Goal: Information Seeking & Learning: Learn about a topic

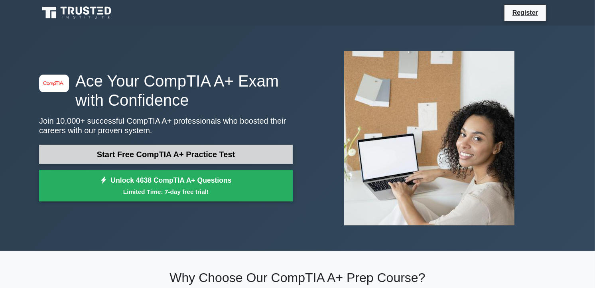
click at [222, 154] on link "Start Free CompTIA A+ Practice Test" at bounding box center [165, 154] width 253 height 19
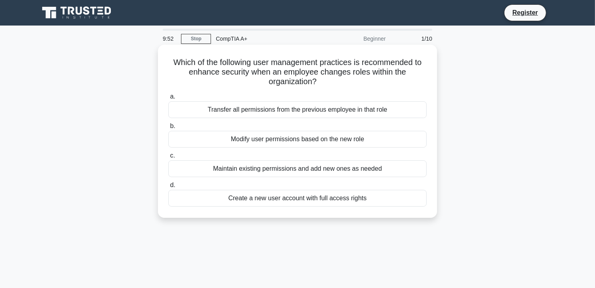
click at [209, 137] on div "Modify user permissions based on the new role" at bounding box center [297, 139] width 258 height 17
click at [168, 129] on input "b. Modify user permissions based on the new role" at bounding box center [168, 126] width 0 height 5
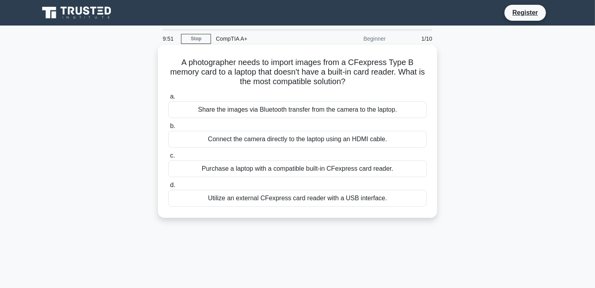
click at [213, 137] on div "Connect the camera directly to the laptop using an HDMI cable." at bounding box center [297, 139] width 258 height 17
click at [168, 129] on input "b. Connect the camera directly to the laptop using an HDMI cable." at bounding box center [168, 126] width 0 height 5
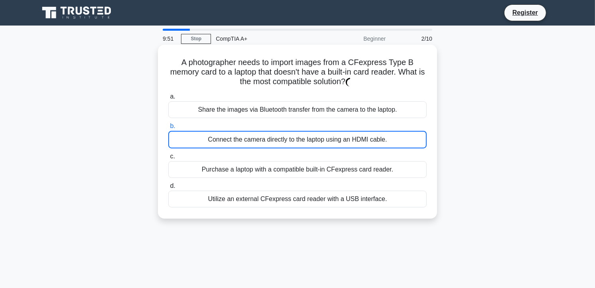
click at [213, 137] on div "Connect the camera directly to the laptop using an HDMI cable." at bounding box center [297, 140] width 258 height 18
click at [168, 129] on input "b. Connect the camera directly to the laptop using an HDMI cable." at bounding box center [168, 126] width 0 height 5
click at [213, 137] on div "Connect the camera directly to the laptop using an HDMI cable." at bounding box center [297, 140] width 258 height 18
click at [168, 129] on input "b. Connect the camera directly to the laptop using an HDMI cable." at bounding box center [168, 126] width 0 height 5
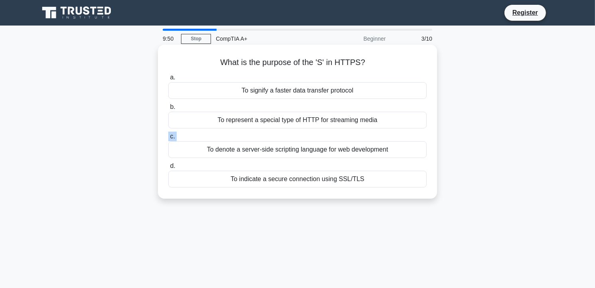
click at [213, 137] on label "c. To denote a server-side scripting language for web development" at bounding box center [297, 145] width 258 height 26
click at [168, 137] on input "c. To denote a server-side scripting language for web development" at bounding box center [168, 136] width 0 height 5
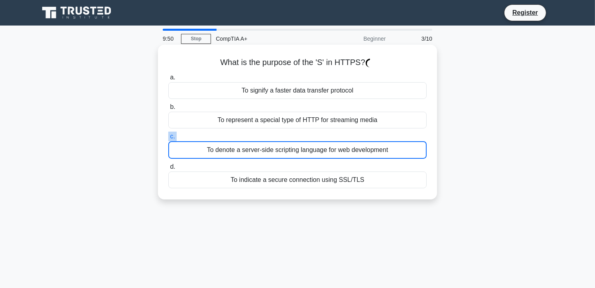
click at [213, 137] on label "c. To denote a server-side scripting language for web development" at bounding box center [297, 145] width 258 height 27
click at [168, 137] on input "c. To denote a server-side scripting language for web development" at bounding box center [168, 136] width 0 height 5
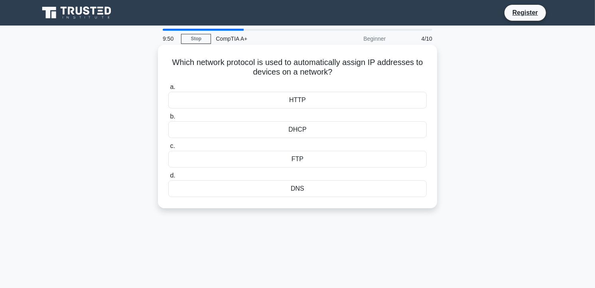
click at [213, 137] on div "DHCP" at bounding box center [297, 129] width 258 height 17
click at [168, 119] on input "b. DHCP" at bounding box center [168, 116] width 0 height 5
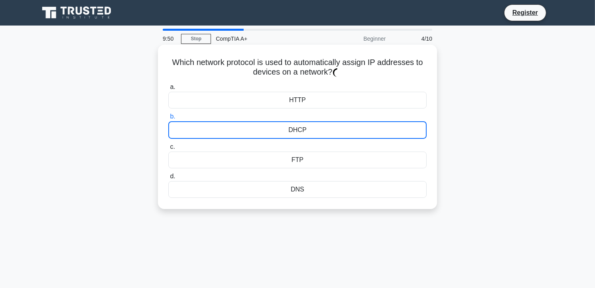
click at [213, 137] on div "DHCP" at bounding box center [297, 130] width 258 height 18
click at [168, 119] on input "b. DHCP" at bounding box center [168, 116] width 0 height 5
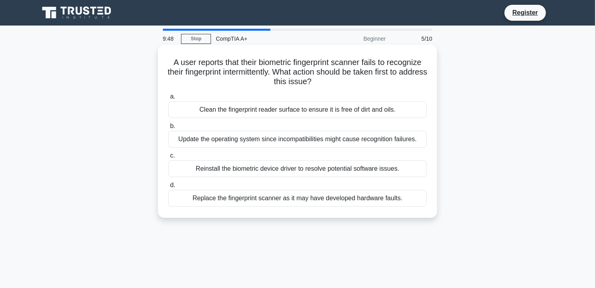
drag, startPoint x: 213, startPoint y: 137, endPoint x: 209, endPoint y: 144, distance: 7.9
click at [209, 144] on div "Update the operating system since incompatibilities might cause recognition fai…" at bounding box center [297, 139] width 258 height 17
click at [168, 129] on input "b. Update the operating system since incompatibilities might cause recognition …" at bounding box center [168, 126] width 0 height 5
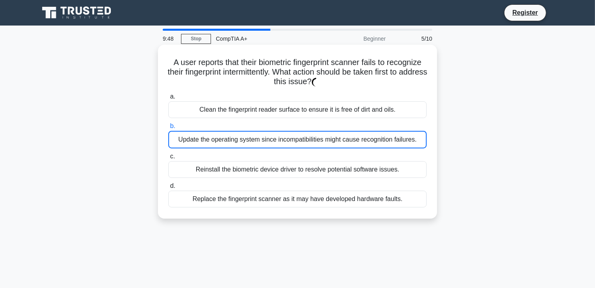
click at [209, 144] on div "Update the operating system since incompatibilities might cause recognition fai…" at bounding box center [297, 140] width 258 height 18
click at [168, 129] on input "b. Update the operating system since incompatibilities might cause recognition …" at bounding box center [168, 126] width 0 height 5
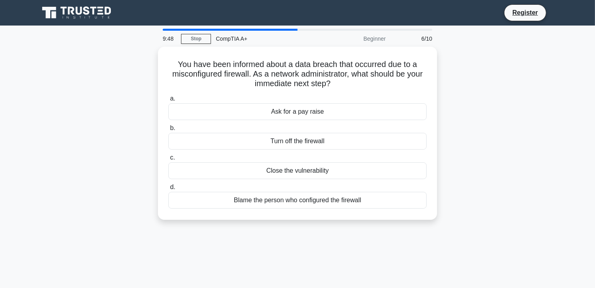
click at [210, 144] on div "Turn off the firewall" at bounding box center [297, 141] width 258 height 17
click at [168, 131] on input "b. Turn off the firewall" at bounding box center [168, 128] width 0 height 5
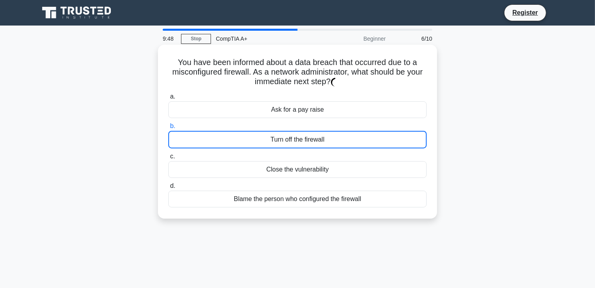
click at [210, 145] on div "Turn off the firewall" at bounding box center [297, 140] width 258 height 18
click at [168, 129] on input "b. Turn off the firewall" at bounding box center [168, 126] width 0 height 5
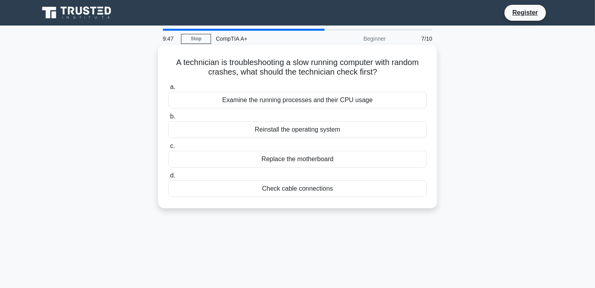
click at [210, 145] on label "c. Replace the motherboard" at bounding box center [297, 154] width 258 height 26
click at [168, 145] on input "c. Replace the motherboard" at bounding box center [168, 145] width 0 height 5
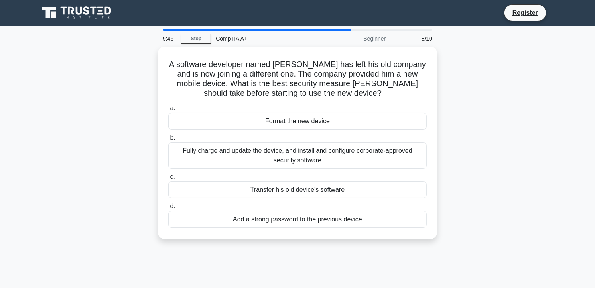
click at [211, 145] on div "Fully charge and update the device, and install and configure corporate-approve…" at bounding box center [297, 155] width 258 height 26
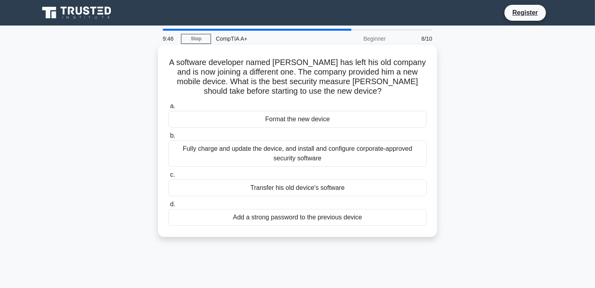
drag, startPoint x: 211, startPoint y: 145, endPoint x: 220, endPoint y: 161, distance: 18.0
click at [220, 161] on div "Fully charge and update the device, and install and configure corporate-approve…" at bounding box center [297, 153] width 258 height 26
click at [168, 138] on input "b. Fully charge and update the device, and install and configure corporate-appr…" at bounding box center [168, 135] width 0 height 5
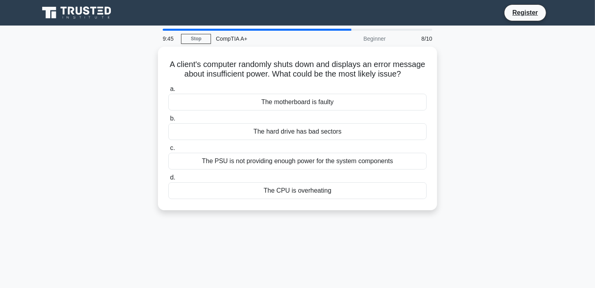
click at [230, 169] on div "The PSU is not providing enough power for the system components" at bounding box center [297, 161] width 258 height 17
click at [168, 151] on input "c. The PSU is not providing enough power for the system components" at bounding box center [168, 147] width 0 height 5
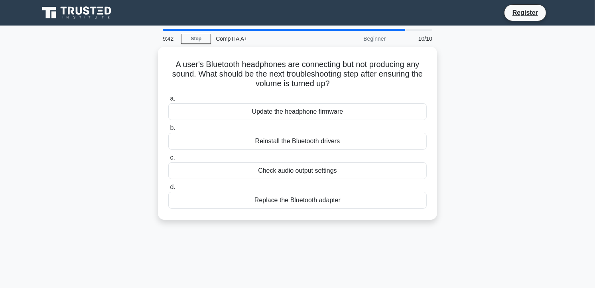
click at [236, 157] on label "c. Check audio output settings" at bounding box center [297, 166] width 258 height 26
click at [168, 157] on input "c. Check audio output settings" at bounding box center [168, 157] width 0 height 5
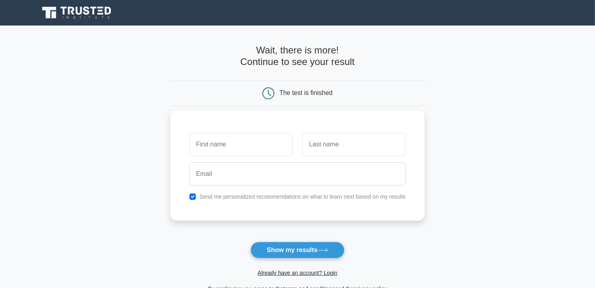
click at [255, 150] on input "text" at bounding box center [240, 144] width 103 height 23
type input "[PERSON_NAME]"
click at [313, 139] on input "text" at bounding box center [353, 144] width 103 height 23
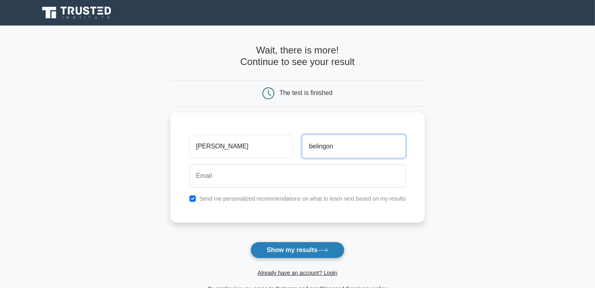
type input "belingon"
click at [306, 245] on button "Show my results" at bounding box center [297, 250] width 94 height 17
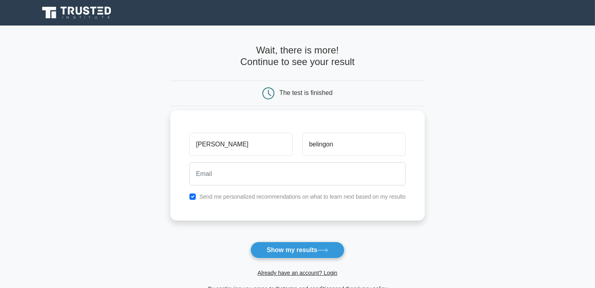
drag, startPoint x: 300, startPoint y: 202, endPoint x: 290, endPoint y: 199, distance: 10.3
click at [299, 202] on div "Joshue belingon Send me personalized recommendations on what to learn next base…" at bounding box center [297, 165] width 255 height 110
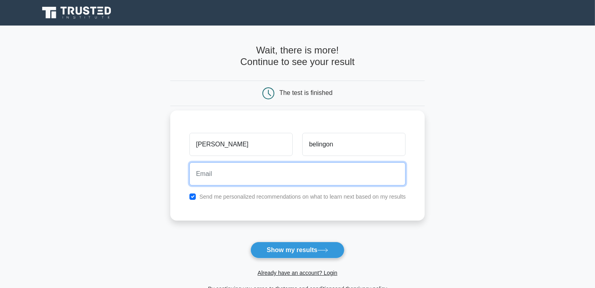
click at [256, 181] on input "email" at bounding box center [297, 173] width 216 height 23
click at [212, 174] on input "email" at bounding box center [297, 173] width 216 height 23
type input "jodhuebelingon@gamil.com"
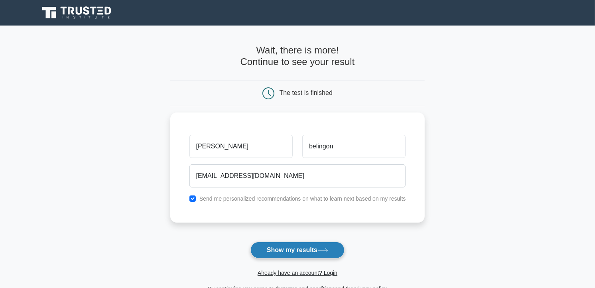
click at [284, 247] on button "Show my results" at bounding box center [297, 250] width 94 height 17
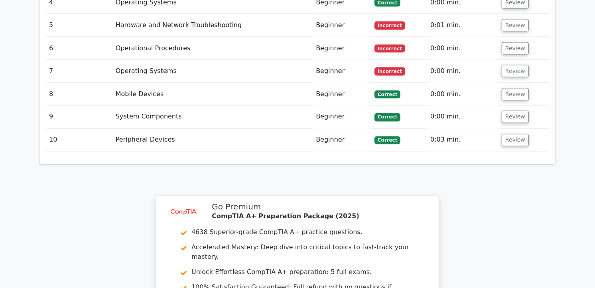
scroll to position [1424, 0]
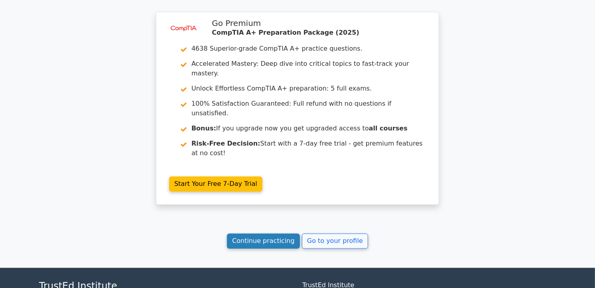
click at [278, 233] on link "Continue practicing" at bounding box center [263, 240] width 73 height 15
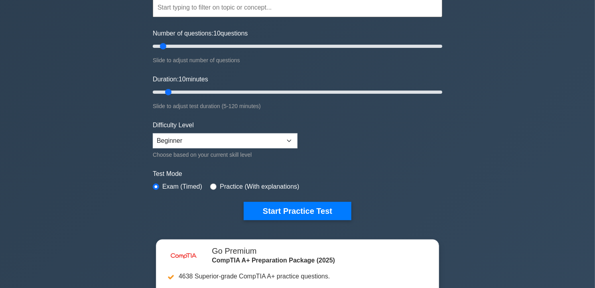
scroll to position [88, 0]
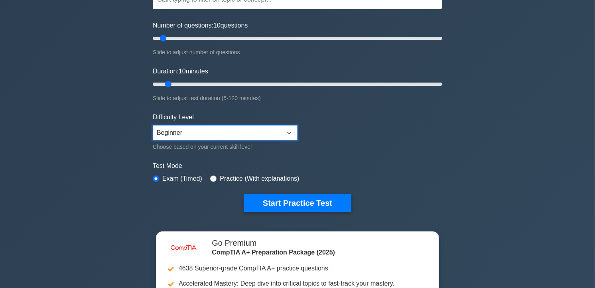
click at [286, 130] on select "Beginner Intermediate Expert" at bounding box center [225, 132] width 145 height 15
select select "intermediate"
click at [153, 125] on select "Beginner Intermediate Expert" at bounding box center [225, 132] width 145 height 15
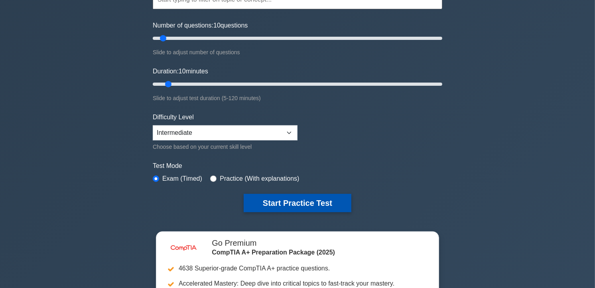
click at [292, 200] on button "Start Practice Test" at bounding box center [298, 203] width 108 height 18
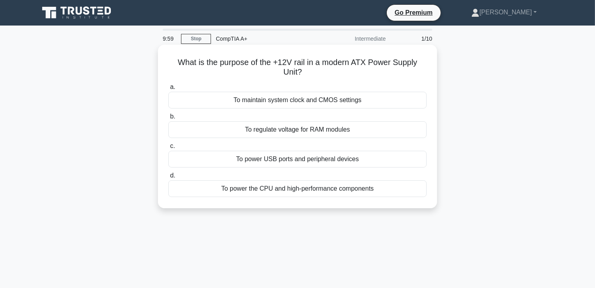
click at [209, 103] on div "To maintain system clock and CMOS settings" at bounding box center [297, 100] width 258 height 17
click at [168, 90] on input "a. To maintain system clock and CMOS settings" at bounding box center [168, 86] width 0 height 5
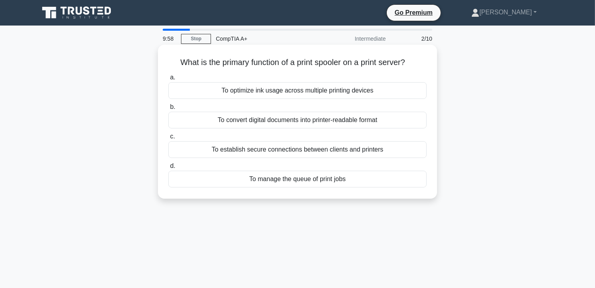
click at [222, 110] on label "b. To convert digital documents into printer-readable format" at bounding box center [297, 115] width 258 height 26
click at [168, 110] on input "b. To convert digital documents into printer-readable format" at bounding box center [168, 106] width 0 height 5
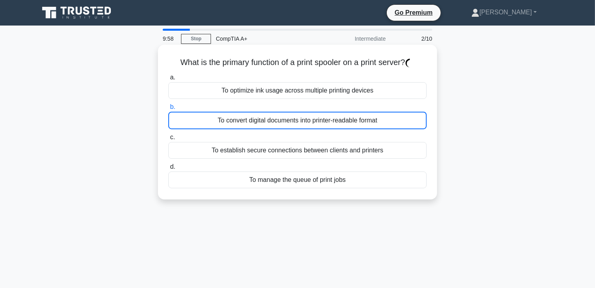
click at [222, 121] on div "To convert digital documents into printer-readable format" at bounding box center [297, 121] width 258 height 18
click at [168, 110] on input "b. To convert digital documents into printer-readable format" at bounding box center [168, 106] width 0 height 5
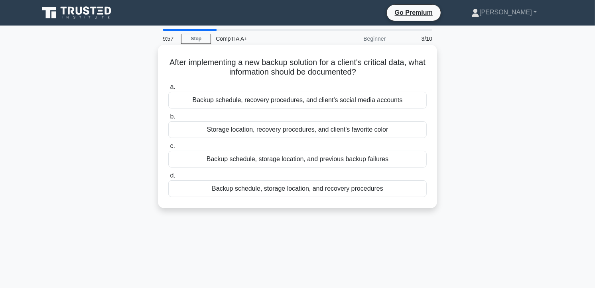
click at [240, 140] on div "a. Backup schedule, recovery procedures, and client's social media accounts b. …" at bounding box center [297, 140] width 268 height 118
click at [245, 119] on label "b. Storage location, recovery procedures, and client's favorite color" at bounding box center [297, 125] width 258 height 26
click at [168, 119] on input "b. Storage location, recovery procedures, and client's favorite color" at bounding box center [168, 116] width 0 height 5
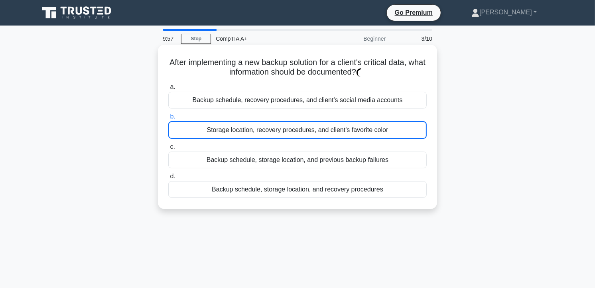
drag, startPoint x: 262, startPoint y: 134, endPoint x: 255, endPoint y: 137, distance: 8.0
click at [262, 138] on div "a. Backup schedule, recovery procedures, and client's social media accounts b. …" at bounding box center [297, 140] width 268 height 119
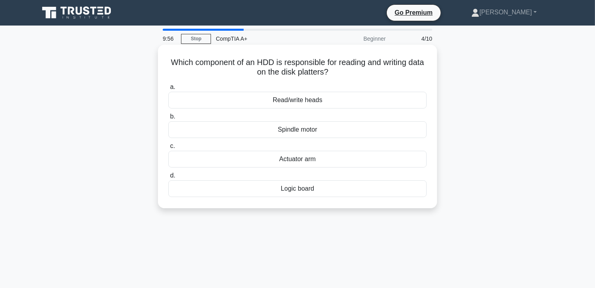
click at [261, 102] on div "Read/write heads" at bounding box center [297, 100] width 258 height 17
click at [168, 90] on input "a. Read/write heads" at bounding box center [168, 86] width 0 height 5
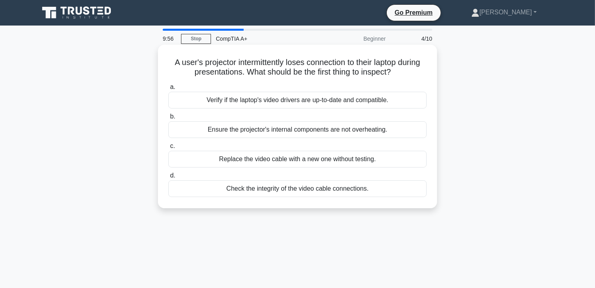
click at [266, 147] on label "c. Replace the video cable with a new one without testing." at bounding box center [297, 154] width 258 height 26
click at [168, 147] on input "c. Replace the video cable with a new one without testing." at bounding box center [168, 145] width 0 height 5
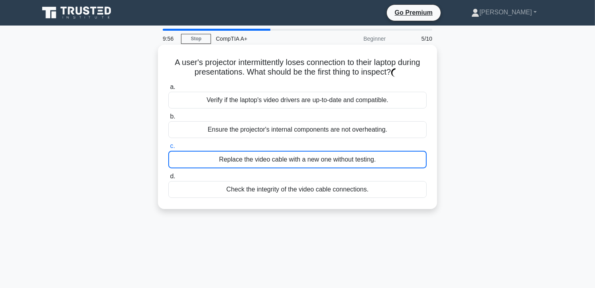
click at [226, 120] on label "b. Ensure the projector's internal components are not overheating." at bounding box center [297, 125] width 258 height 26
click at [168, 119] on input "b. Ensure the projector's internal components are not overheating." at bounding box center [168, 116] width 0 height 5
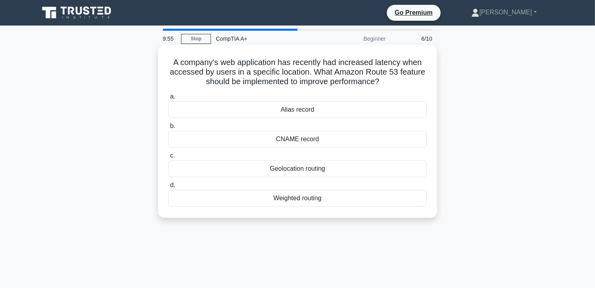
click at [253, 145] on div "CNAME record" at bounding box center [297, 139] width 258 height 17
click at [168, 129] on input "b. CNAME record" at bounding box center [168, 126] width 0 height 5
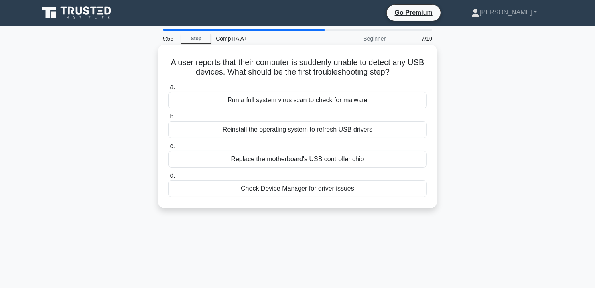
click at [265, 125] on label "b. Reinstall the operating system to refresh USB drivers" at bounding box center [297, 125] width 258 height 26
drag, startPoint x: 265, startPoint y: 125, endPoint x: 245, endPoint y: 139, distance: 24.6
click at [245, 139] on div "a. Run a full system virus scan to check for malware b. Reinstall the operating…" at bounding box center [297, 140] width 268 height 118
click at [280, 163] on div "Replace the motherboard's USB controller chip" at bounding box center [297, 159] width 258 height 17
click at [168, 149] on input "c. Replace the motherboard's USB controller chip" at bounding box center [168, 145] width 0 height 5
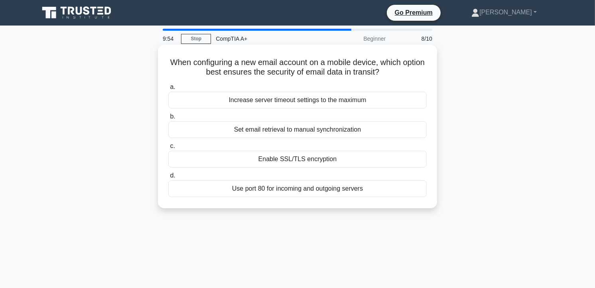
click at [203, 150] on label "c. Enable SSL/TLS encryption" at bounding box center [297, 154] width 258 height 26
click at [168, 149] on input "c. Enable SSL/TLS encryption" at bounding box center [168, 145] width 0 height 5
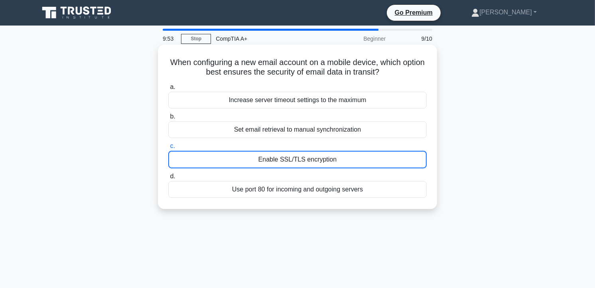
click at [197, 115] on label "b. Set email retrieval to manual synchronization" at bounding box center [297, 125] width 258 height 26
click at [168, 115] on input "b. Set email retrieval to manual synchronization" at bounding box center [168, 116] width 0 height 5
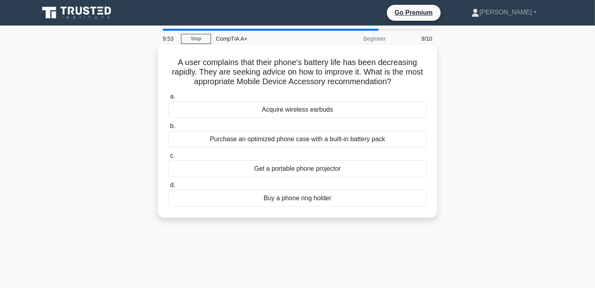
drag, startPoint x: 234, startPoint y: 113, endPoint x: 231, endPoint y: 118, distance: 5.5
click at [233, 117] on div "Acquire wireless earbuds" at bounding box center [297, 109] width 258 height 17
click at [168, 99] on input "a. Acquire wireless earbuds" at bounding box center [168, 96] width 0 height 5
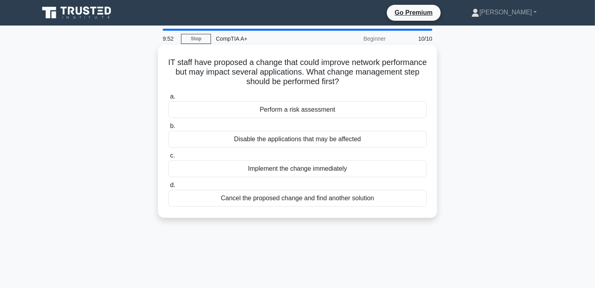
click at [246, 135] on div "Disable the applications that may be affected" at bounding box center [297, 139] width 258 height 17
click at [168, 129] on input "b. Disable the applications that may be affected" at bounding box center [168, 126] width 0 height 5
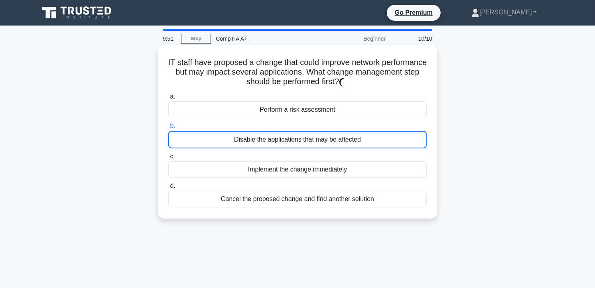
click at [218, 116] on div "Perform a risk assessment" at bounding box center [297, 109] width 258 height 17
click at [232, 137] on div "Disable the applications that may be affected" at bounding box center [297, 140] width 258 height 18
click at [168, 129] on input "b. Disable the applications that may be affected" at bounding box center [168, 126] width 0 height 5
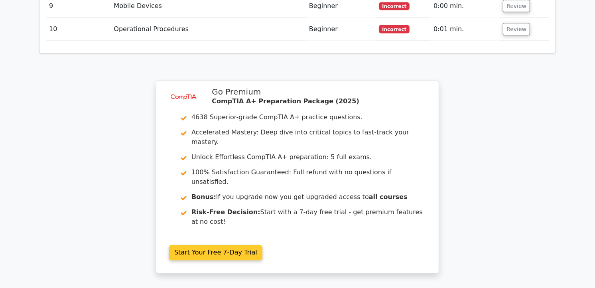
scroll to position [1377, 0]
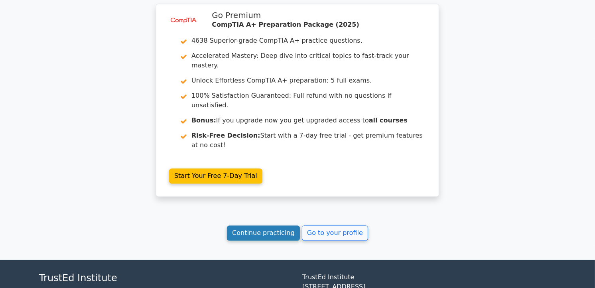
click at [282, 225] on link "Continue practicing" at bounding box center [263, 232] width 73 height 15
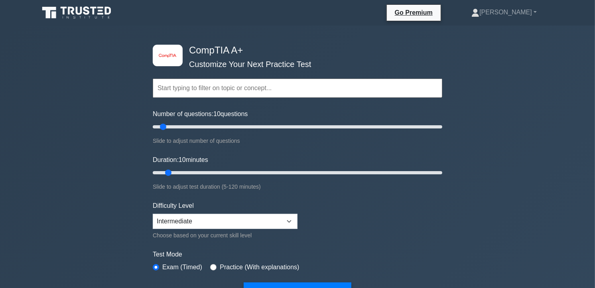
click at [225, 90] on input "text" at bounding box center [297, 88] width 289 height 19
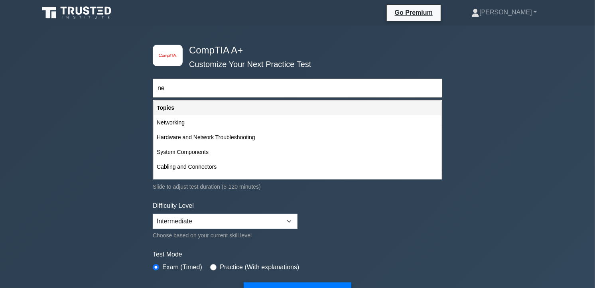
type input "n"
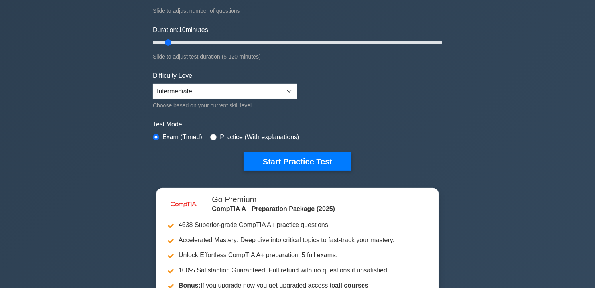
scroll to position [133, 0]
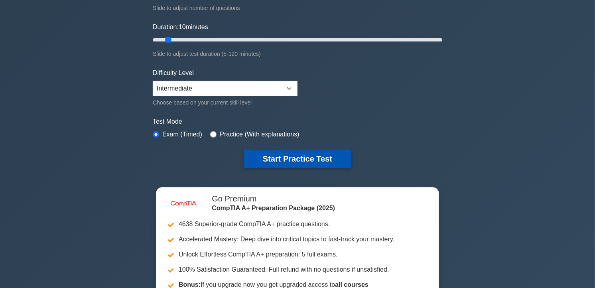
click at [300, 159] on button "Start Practice Test" at bounding box center [298, 158] width 108 height 18
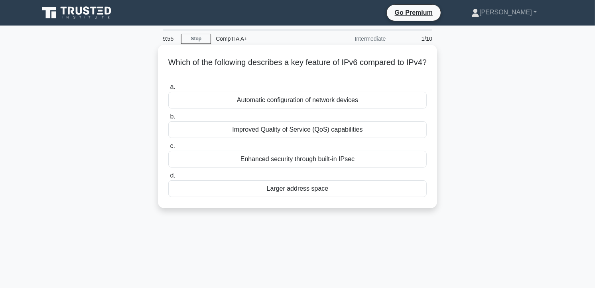
click at [196, 78] on div "Which of the following describes a key feature of IPv6 compared to IPv4? .spinn…" at bounding box center [297, 126] width 273 height 157
drag, startPoint x: 177, startPoint y: 58, endPoint x: 411, endPoint y: 198, distance: 273.1
click at [411, 198] on div "Which of the following describes a key feature of IPv6 compared to IPv4? .spinn…" at bounding box center [297, 126] width 273 height 157
click at [212, 177] on label "d. Larger address space" at bounding box center [297, 184] width 258 height 26
click at [168, 177] on input "d. Larger address space" at bounding box center [168, 175] width 0 height 5
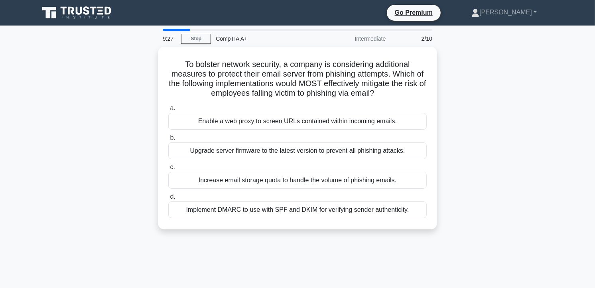
drag, startPoint x: 227, startPoint y: 69, endPoint x: 356, endPoint y: 269, distance: 237.7
click at [356, 269] on div "9:27 Stop CompTIA A+ Intermediate 2/10 To bolster network security, a company i…" at bounding box center [297, 228] width 526 height 399
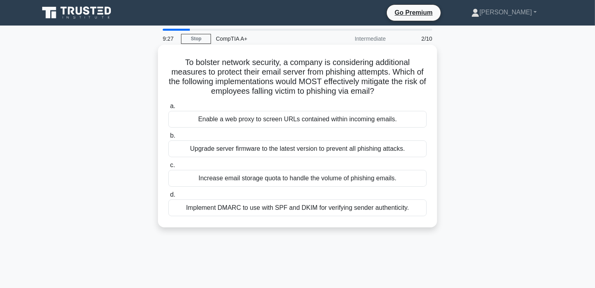
drag, startPoint x: 356, startPoint y: 269, endPoint x: 273, endPoint y: 220, distance: 96.0
click at [273, 220] on div "To bolster network security, a company is considering additional measures to pr…" at bounding box center [297, 136] width 273 height 176
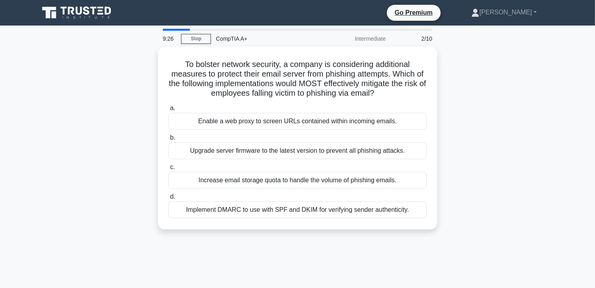
click at [269, 242] on div "9:26 Stop CompTIA A+ Intermediate 2/10 To bolster network security, a company i…" at bounding box center [297, 228] width 526 height 399
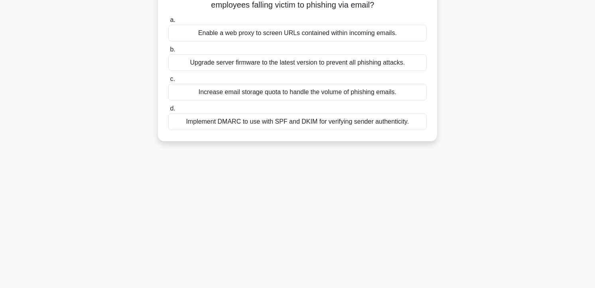
scroll to position [88, 0]
click at [214, 226] on div "9:05 Stop CompTIA A+ Intermediate 2/10 To bolster network security, a company i…" at bounding box center [297, 139] width 526 height 399
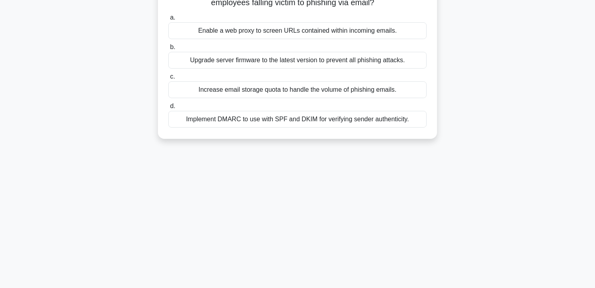
click at [216, 120] on div "Implement DMARC to use with SPF and DKIM for verifying sender authenticity." at bounding box center [297, 119] width 258 height 17
click at [168, 109] on input "d. Implement DMARC to use with SPF and DKIM for verifying sender authenticity." at bounding box center [168, 106] width 0 height 5
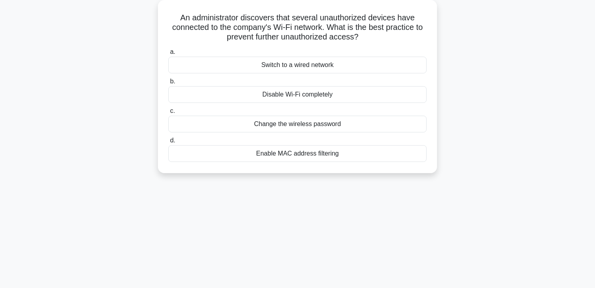
scroll to position [0, 0]
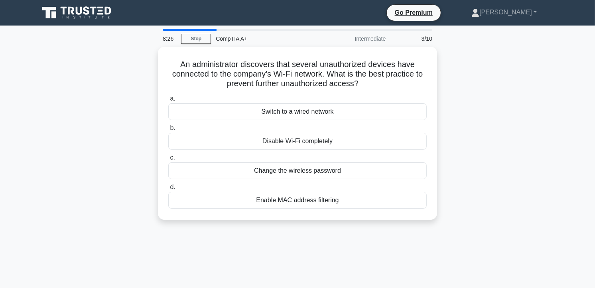
drag, startPoint x: 335, startPoint y: 81, endPoint x: 395, endPoint y: 267, distance: 195.7
click at [395, 267] on div "8:26 Stop CompTIA A+ Intermediate 3/10 An administrator discovers that several …" at bounding box center [297, 228] width 526 height 399
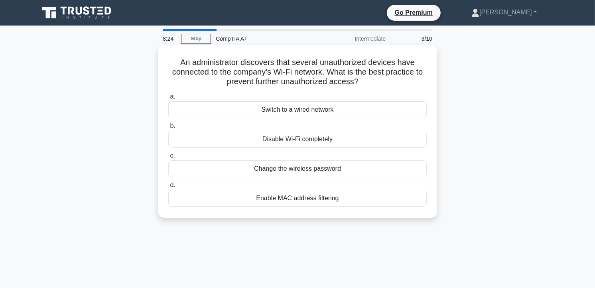
copy div "An administrator discovers that several unauthorized devices have connected to …"
click at [216, 156] on label "c. Change the wireless password" at bounding box center [297, 164] width 258 height 26
click at [168, 156] on input "c. Change the wireless password" at bounding box center [168, 155] width 0 height 5
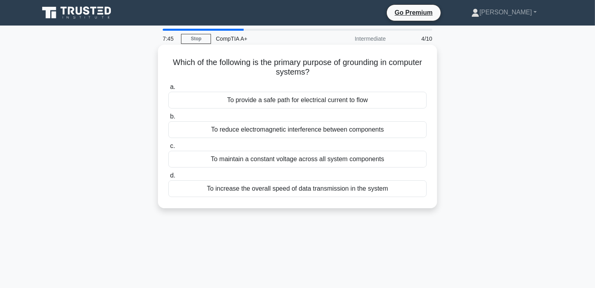
click at [255, 124] on div "To reduce electromagnetic interference between components" at bounding box center [297, 129] width 258 height 17
click at [168, 119] on input "b. To reduce electromagnetic interference between components" at bounding box center [168, 116] width 0 height 5
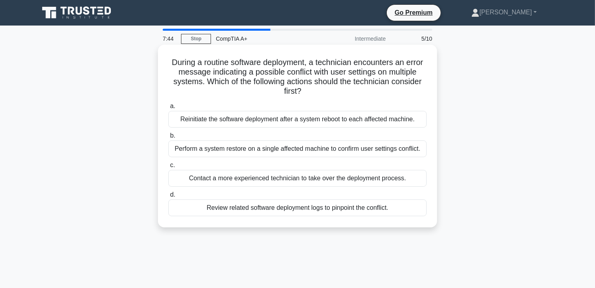
click at [251, 121] on div "Reinitiate the software deployment after a system reboot to each affected machi…" at bounding box center [297, 119] width 258 height 17
click at [168, 109] on input "a. Reinitiate the software deployment after a system reboot to each affected ma…" at bounding box center [168, 106] width 0 height 5
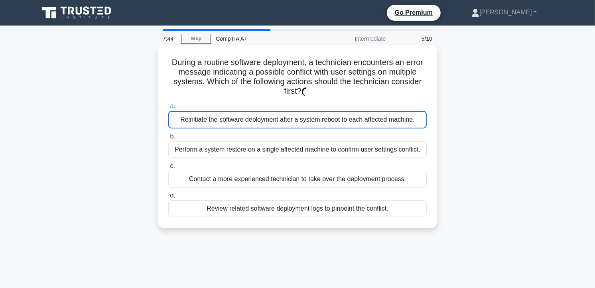
click at [251, 121] on div "Reinitiate the software deployment after a system reboot to each affected machi…" at bounding box center [297, 120] width 258 height 18
click at [168, 109] on input "a. Reinitiate the software deployment after a system reboot to each affected ma…" at bounding box center [168, 106] width 0 height 5
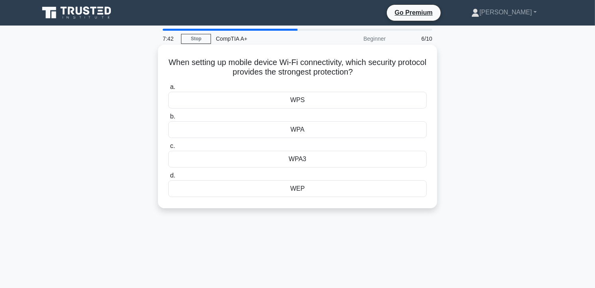
drag, startPoint x: 251, startPoint y: 121, endPoint x: 248, endPoint y: 134, distance: 12.8
click at [248, 134] on div "WPA" at bounding box center [297, 129] width 258 height 17
click at [168, 119] on input "b. WPA" at bounding box center [168, 116] width 0 height 5
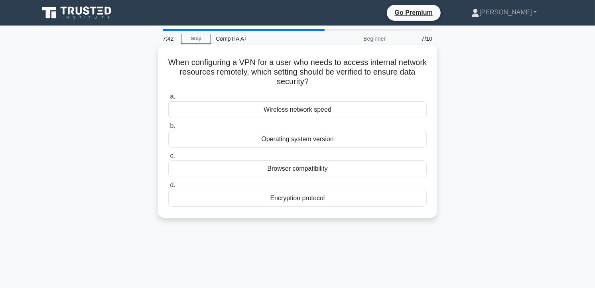
click at [242, 154] on label "c. Browser compatibility" at bounding box center [297, 164] width 258 height 26
click at [168, 154] on input "c. Browser compatibility" at bounding box center [168, 155] width 0 height 5
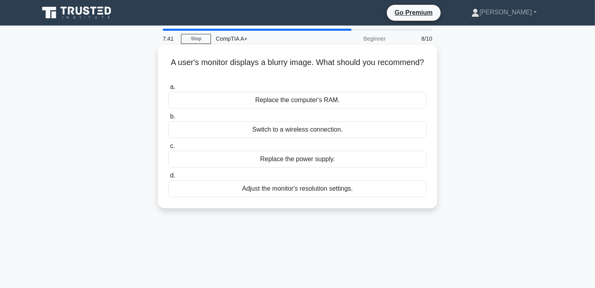
drag, startPoint x: 240, startPoint y: 155, endPoint x: 254, endPoint y: 128, distance: 30.9
click at [251, 124] on div "Switch to a wireless connection." at bounding box center [297, 129] width 258 height 17
click at [168, 119] on input "b. Switch to a wireless connection." at bounding box center [168, 116] width 0 height 5
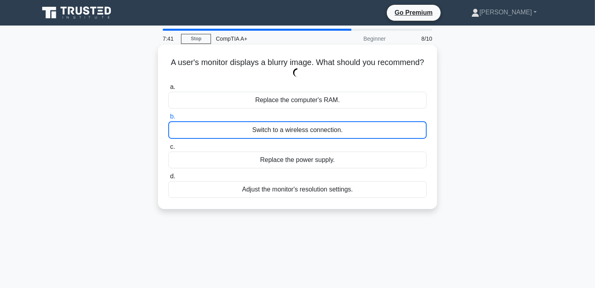
click at [255, 132] on div "Switch to a wireless connection." at bounding box center [297, 130] width 258 height 18
click at [168, 119] on input "b. Switch to a wireless connection." at bounding box center [168, 116] width 0 height 5
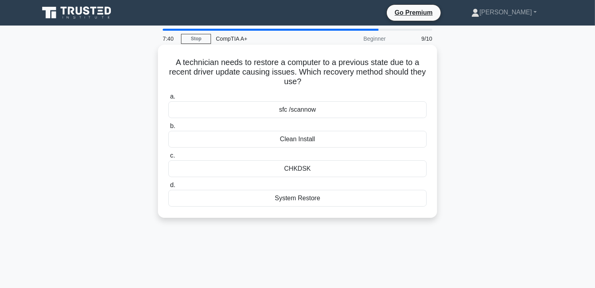
click at [252, 132] on div "Clean Install" at bounding box center [297, 139] width 258 height 17
click at [168, 129] on input "b. Clean Install" at bounding box center [168, 126] width 0 height 5
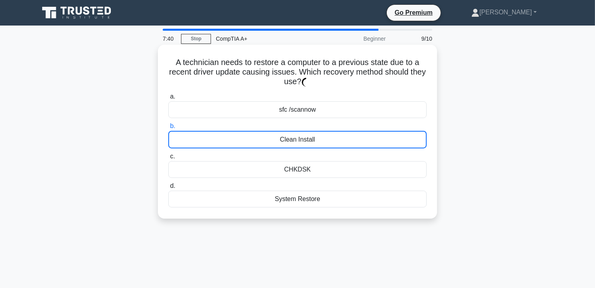
click at [251, 134] on div "Clean Install" at bounding box center [297, 140] width 258 height 18
click at [168, 129] on input "b. Clean Install" at bounding box center [168, 126] width 0 height 5
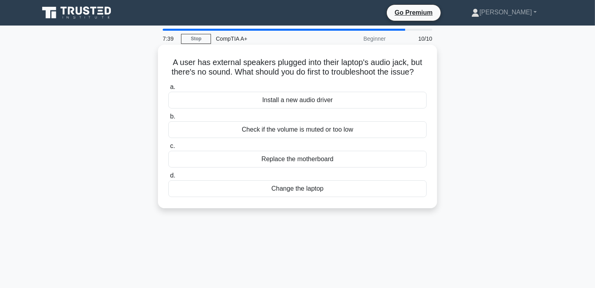
click at [244, 160] on label "c. Replace the motherboard" at bounding box center [297, 154] width 258 height 26
click at [168, 149] on input "c. Replace the motherboard" at bounding box center [168, 145] width 0 height 5
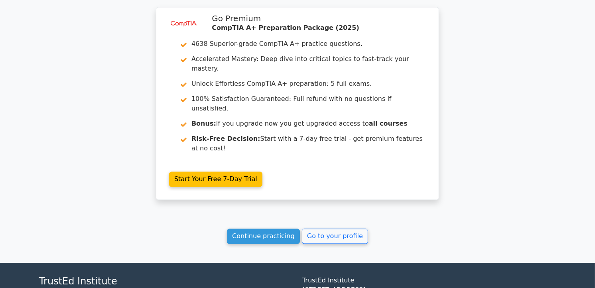
scroll to position [1420, 0]
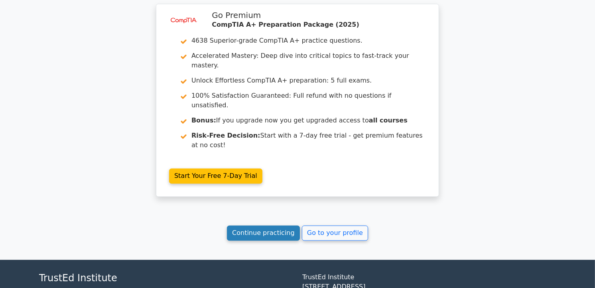
click at [272, 225] on link "Continue practicing" at bounding box center [263, 232] width 73 height 15
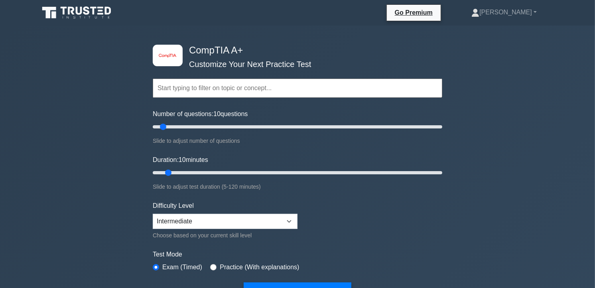
click at [170, 85] on input "text" at bounding box center [297, 88] width 289 height 19
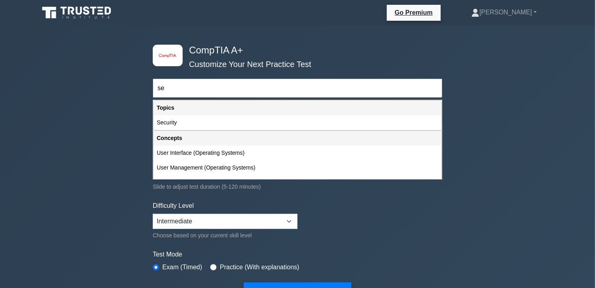
type input "s"
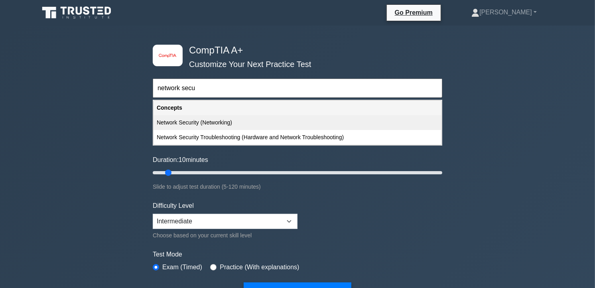
click at [190, 122] on div "Network Security (Networking)" at bounding box center [297, 122] width 288 height 15
type input "Network Security (Networking)"
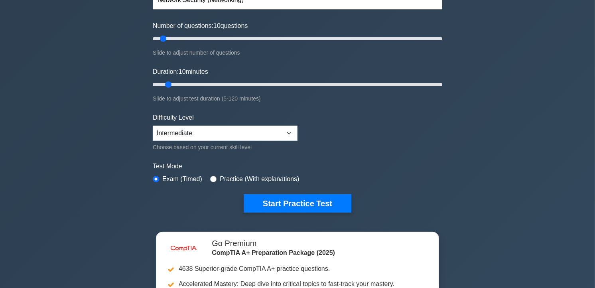
scroll to position [88, 0]
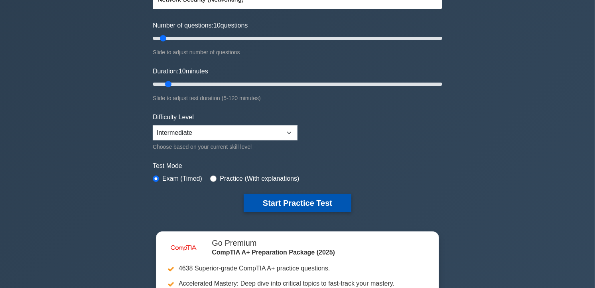
click at [265, 202] on button "Start Practice Test" at bounding box center [298, 203] width 108 height 18
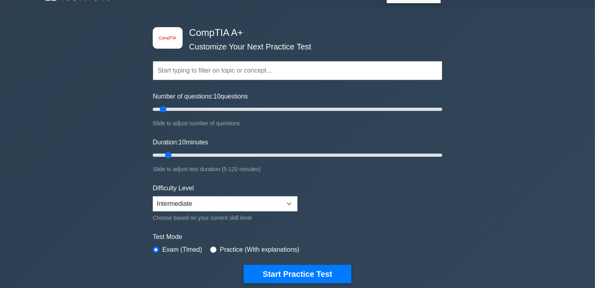
scroll to position [0, 0]
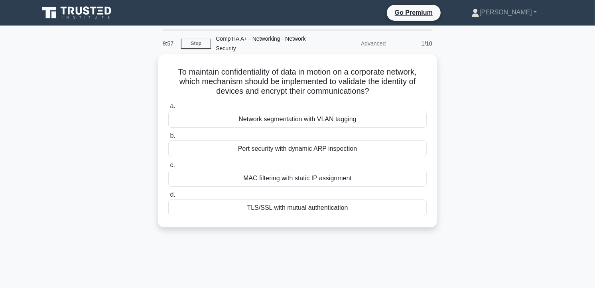
click at [248, 116] on div "Network segmentation with VLAN tagging" at bounding box center [297, 119] width 258 height 17
click at [168, 109] on input "a. Network segmentation with VLAN tagging" at bounding box center [168, 106] width 0 height 5
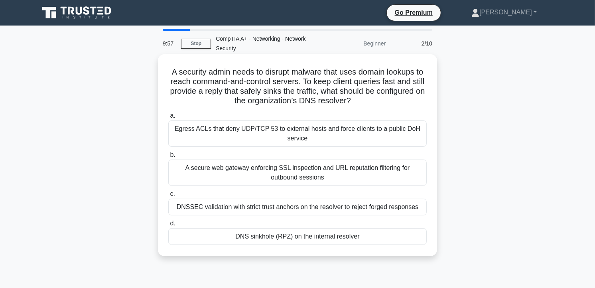
click at [245, 126] on div "Egress ACLs that deny UDP/TCP 53 to external hosts and force clients to a publi…" at bounding box center [297, 133] width 258 height 26
click at [168, 118] on input "a. Egress ACLs that deny UDP/TCP 53 to external hosts and force clients to a pu…" at bounding box center [168, 115] width 0 height 5
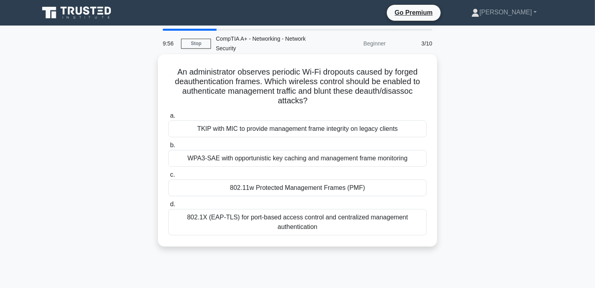
click at [247, 126] on div "TKIP with MIC to provide management frame integrity on legacy clients" at bounding box center [297, 128] width 258 height 17
click at [168, 118] on input "a. TKIP with MIC to provide management frame integrity on legacy clients" at bounding box center [168, 115] width 0 height 5
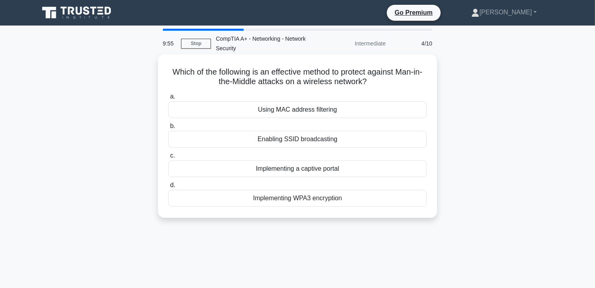
drag, startPoint x: 248, startPoint y: 126, endPoint x: 257, endPoint y: 137, distance: 14.1
click at [257, 137] on div "Enabling SSID broadcasting" at bounding box center [297, 139] width 258 height 17
click at [168, 129] on input "b. Enabling SSID broadcasting" at bounding box center [168, 126] width 0 height 5
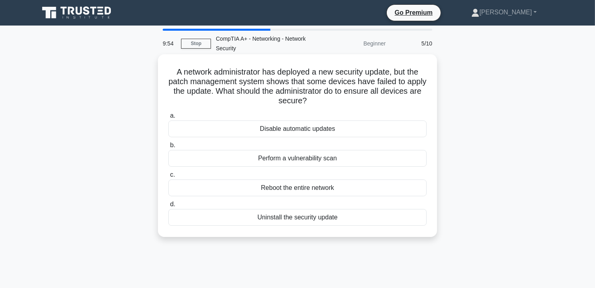
click at [257, 140] on label "b. Perform a vulnerability scan" at bounding box center [297, 153] width 258 height 26
click at [168, 143] on input "b. Perform a vulnerability scan" at bounding box center [168, 145] width 0 height 5
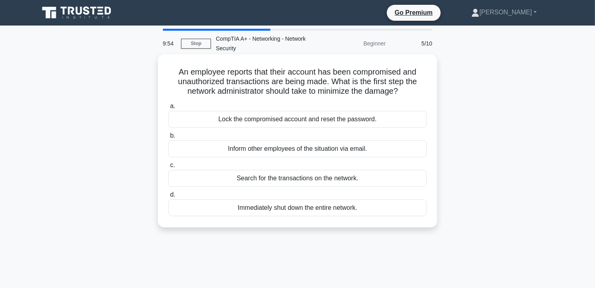
click at [259, 129] on div "a. Lock the compromised account and reset the password. b. Inform other employe…" at bounding box center [297, 159] width 268 height 118
click at [260, 121] on div "Lock the compromised account and reset the password." at bounding box center [297, 119] width 258 height 17
click at [168, 109] on input "a. Lock the compromised account and reset the password." at bounding box center [168, 106] width 0 height 5
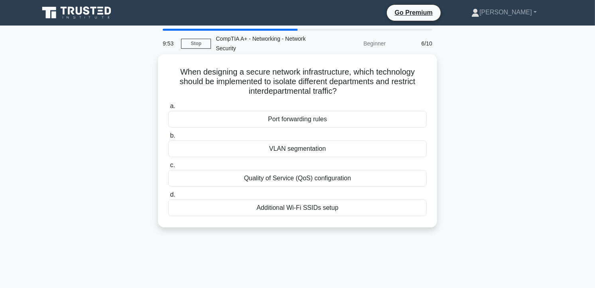
click at [257, 137] on label "b. VLAN segmentation" at bounding box center [297, 144] width 258 height 26
click at [168, 137] on input "b. VLAN segmentation" at bounding box center [168, 135] width 0 height 5
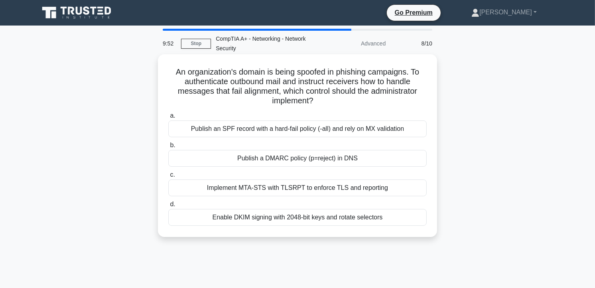
click at [260, 141] on label "b. Publish a DMARC policy (p=reject) in DNS" at bounding box center [297, 153] width 258 height 26
click at [168, 143] on input "b. Publish a DMARC policy (p=reject) in DNS" at bounding box center [168, 145] width 0 height 5
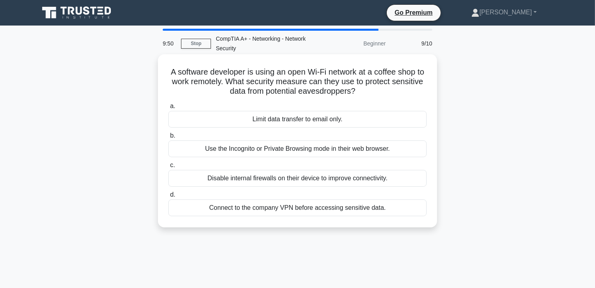
click at [260, 129] on div "a. Limit data transfer to email only. b. Use the Incognito or Private Browsing …" at bounding box center [297, 159] width 268 height 118
click at [255, 143] on div "Use the Incognito or Private Browsing mode in their web browser." at bounding box center [297, 148] width 258 height 17
click at [168, 138] on input "b. Use the Incognito or Private Browsing mode in their web browser." at bounding box center [168, 135] width 0 height 5
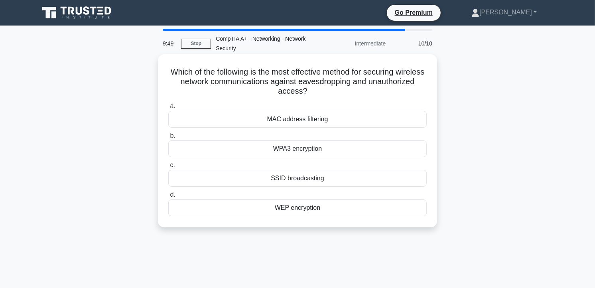
click at [265, 125] on div "MAC address filtering" at bounding box center [297, 119] width 258 height 17
click at [168, 109] on input "a. MAC address filtering" at bounding box center [168, 106] width 0 height 5
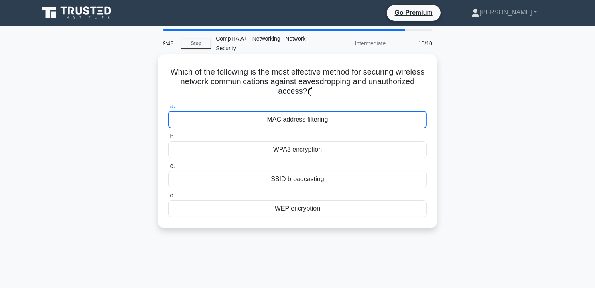
click at [265, 125] on div "MAC address filtering" at bounding box center [297, 120] width 258 height 18
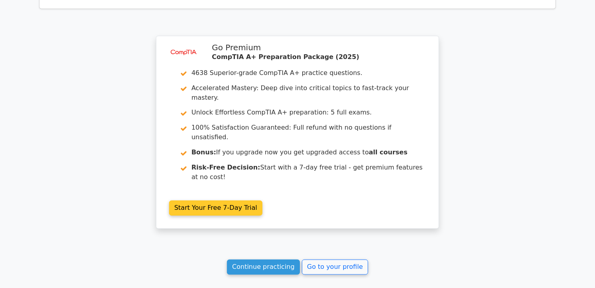
scroll to position [1263, 0]
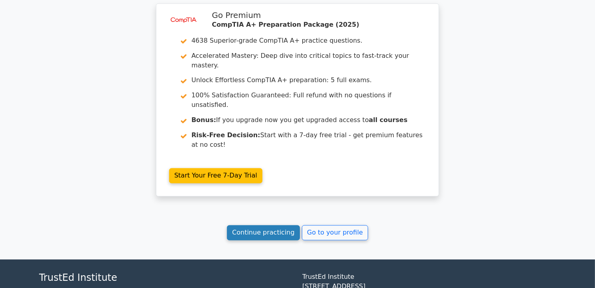
click at [260, 225] on link "Continue practicing" at bounding box center [263, 232] width 73 height 15
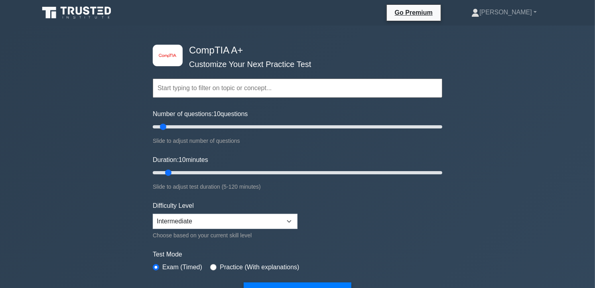
click at [205, 88] on input "text" at bounding box center [297, 88] width 289 height 19
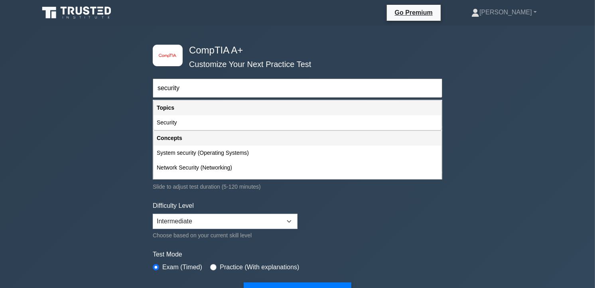
type input "security"
click at [244, 282] on button "Start Practice Test" at bounding box center [298, 291] width 108 height 18
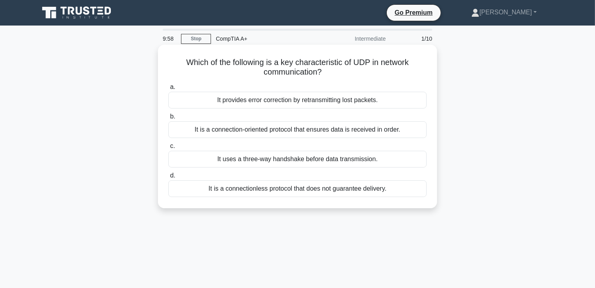
click at [199, 97] on div "It provides error correction by retransmitting lost packets." at bounding box center [297, 100] width 258 height 17
click at [168, 90] on input "a. It provides error correction by retransmitting lost packets." at bounding box center [168, 86] width 0 height 5
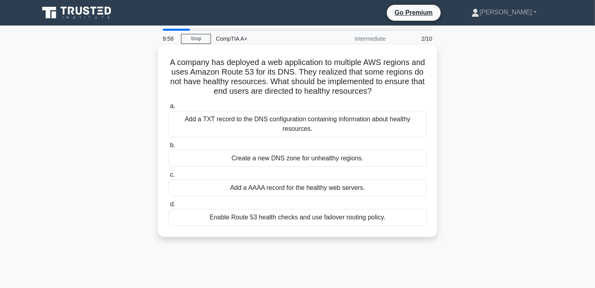
click at [203, 109] on label "a. Add a TXT record to the DNS configuration containing information about healt…" at bounding box center [297, 119] width 258 height 36
click at [168, 109] on input "a. Add a TXT record to the DNS configuration containing information about healt…" at bounding box center [168, 106] width 0 height 5
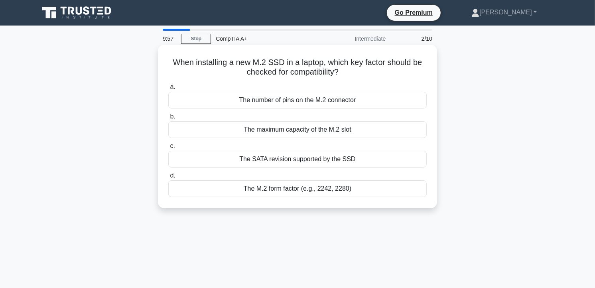
click at [204, 113] on label "b. The maximum capacity of the M.2 slot" at bounding box center [297, 125] width 258 height 26
click at [168, 114] on input "b. The maximum capacity of the M.2 slot" at bounding box center [168, 116] width 0 height 5
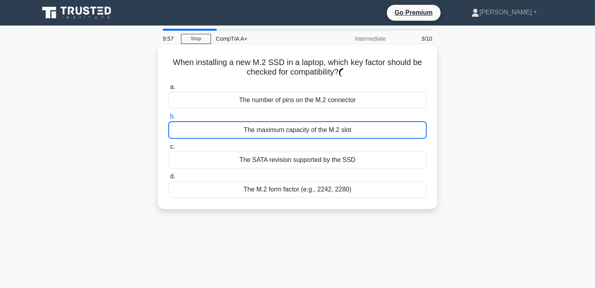
click at [228, 118] on label "b. The maximum capacity of the M.2 slot" at bounding box center [297, 125] width 258 height 27
click at [168, 118] on input "b. The maximum capacity of the M.2 slot" at bounding box center [168, 116] width 0 height 5
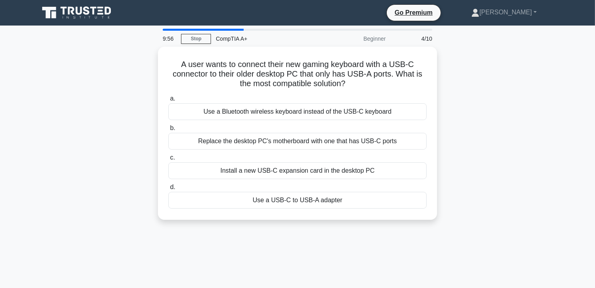
click at [239, 143] on div "Replace the desktop PC's motherboard with one that has USB-C ports" at bounding box center [297, 141] width 258 height 17
click at [168, 131] on input "b. Replace the desktop PC's motherboard with one that has USB-C ports" at bounding box center [168, 128] width 0 height 5
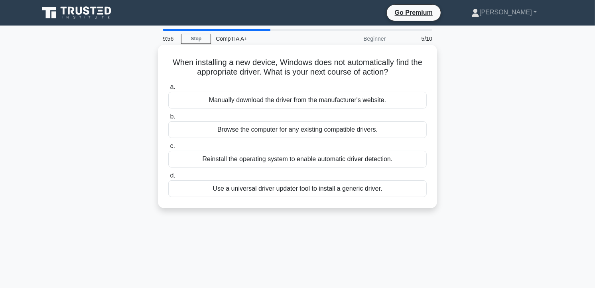
click at [249, 150] on label "c. Reinstall the operating system to enable automatic driver detection." at bounding box center [297, 154] width 258 height 26
click at [168, 149] on input "c. Reinstall the operating system to enable automatic driver detection." at bounding box center [168, 145] width 0 height 5
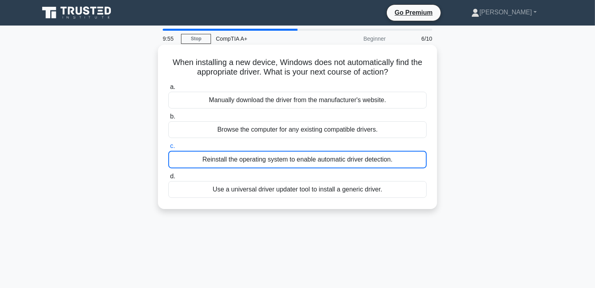
click at [248, 137] on div "Browse the computer for any existing compatible drivers." at bounding box center [297, 129] width 258 height 17
click at [168, 119] on input "b. Browse the computer for any existing compatible drivers." at bounding box center [168, 116] width 0 height 5
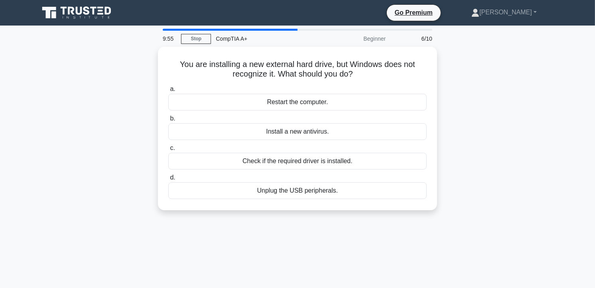
click at [247, 132] on div "Install a new antivirus." at bounding box center [297, 131] width 258 height 17
click at [168, 121] on input "b. Install a new antivirus." at bounding box center [168, 118] width 0 height 5
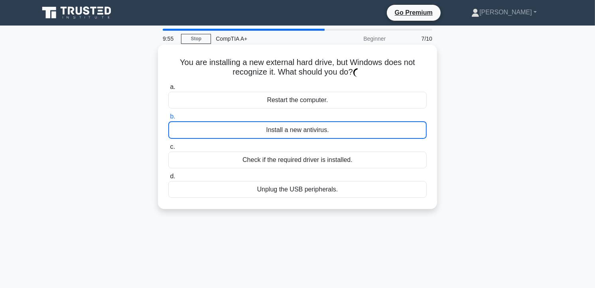
click at [247, 131] on div "Install a new antivirus." at bounding box center [297, 130] width 258 height 18
click at [168, 119] on input "b. Install a new antivirus." at bounding box center [168, 116] width 0 height 5
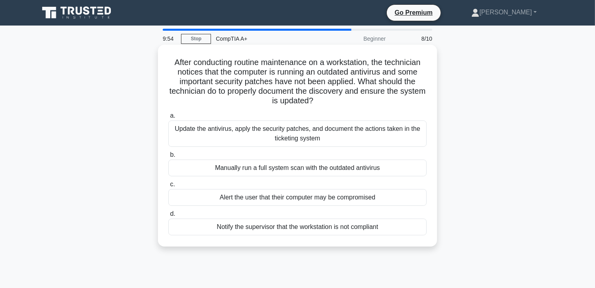
click at [249, 134] on div "Update the antivirus, apply the security patches, and document the actions take…" at bounding box center [297, 133] width 258 height 26
drag, startPoint x: 249, startPoint y: 134, endPoint x: 256, endPoint y: 158, distance: 25.2
click at [256, 158] on label "b. Manually run a full system scan with the outdated antivirus" at bounding box center [297, 163] width 258 height 26
click at [168, 157] on input "b. Manually run a full system scan with the outdated antivirus" at bounding box center [168, 154] width 0 height 5
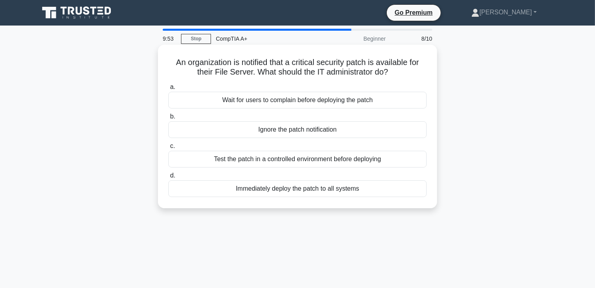
click at [254, 167] on div "Test the patch in a controlled environment before deploying" at bounding box center [297, 159] width 258 height 17
click at [168, 149] on input "c. Test the patch in a controlled environment before deploying" at bounding box center [168, 145] width 0 height 5
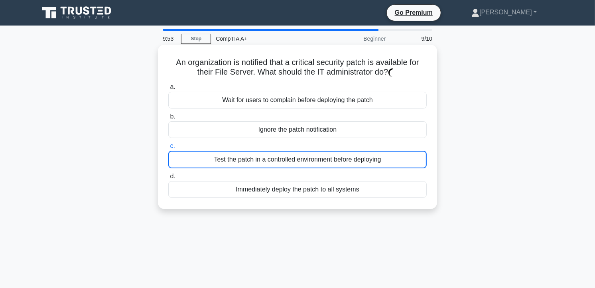
click at [254, 165] on div "Test the patch in a controlled environment before deploying" at bounding box center [297, 160] width 258 height 18
click at [168, 149] on input "c. Test the patch in a controlled environment before deploying" at bounding box center [168, 145] width 0 height 5
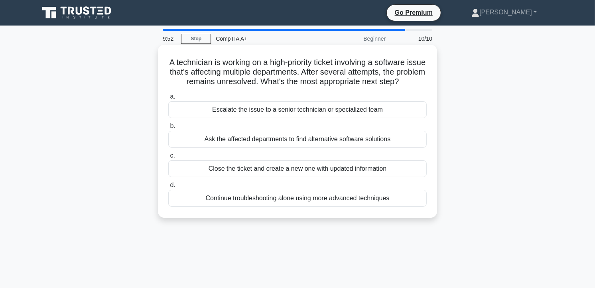
click at [279, 115] on div "Escalate the issue to a senior technician or specialized team" at bounding box center [297, 109] width 258 height 17
click at [168, 99] on input "a. Escalate the issue to a senior technician or specialized team" at bounding box center [168, 96] width 0 height 5
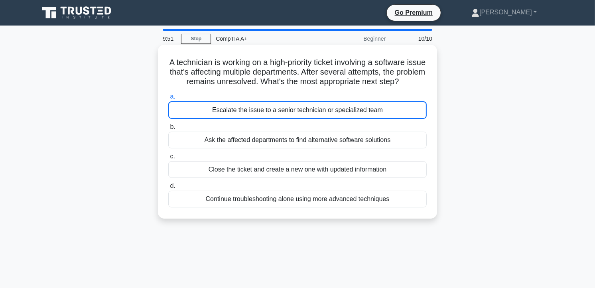
click at [272, 148] on div "Ask the affected departments to find alternative software solutions" at bounding box center [297, 140] width 258 height 17
click at [168, 130] on input "b. Ask the affected departments to find alternative software solutions" at bounding box center [168, 126] width 0 height 5
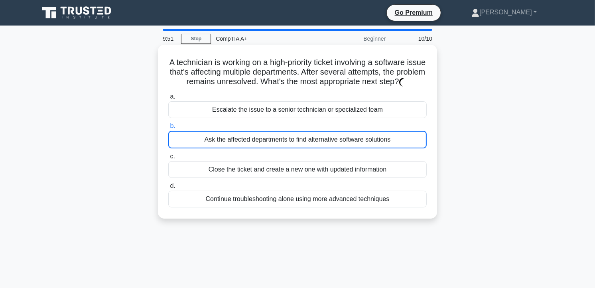
click at [281, 128] on div "a. Escalate the issue to a senior technician or specialized team b. Ask the aff…" at bounding box center [297, 149] width 268 height 119
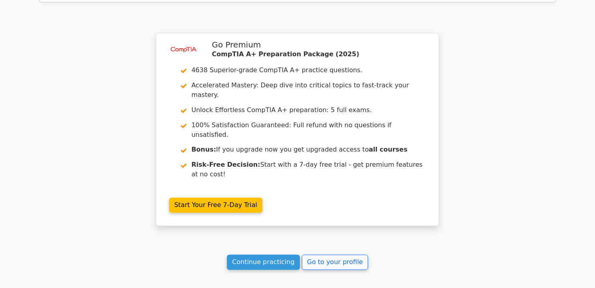
scroll to position [1234, 0]
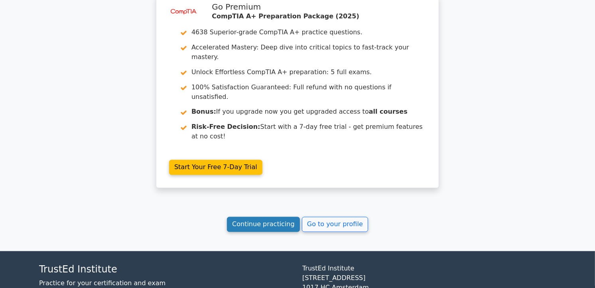
click at [281, 217] on link "Continue practicing" at bounding box center [263, 224] width 73 height 15
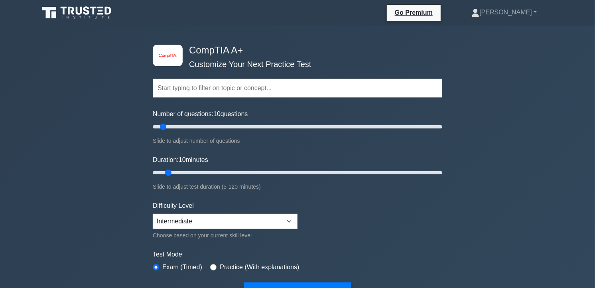
click at [206, 89] on input "text" at bounding box center [297, 88] width 289 height 19
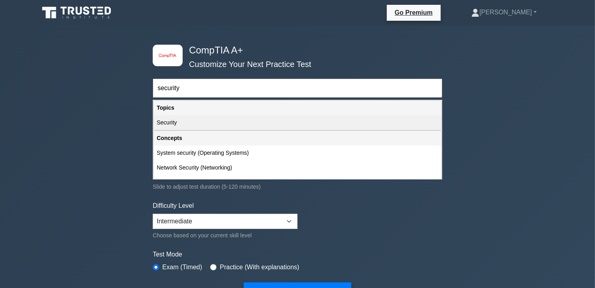
click at [206, 120] on div "Security" at bounding box center [297, 122] width 288 height 15
type input "Security"
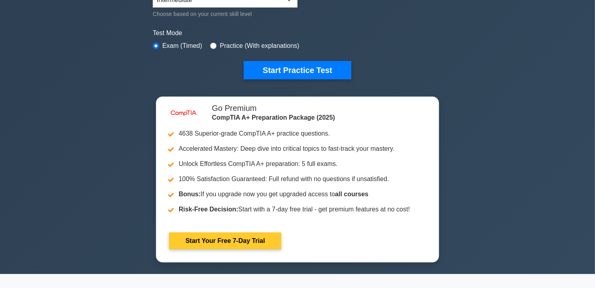
scroll to position [177, 0]
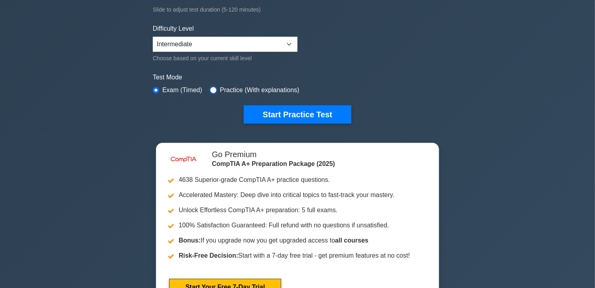
click at [210, 87] on input "radio" at bounding box center [213, 90] width 6 height 6
radio input "true"
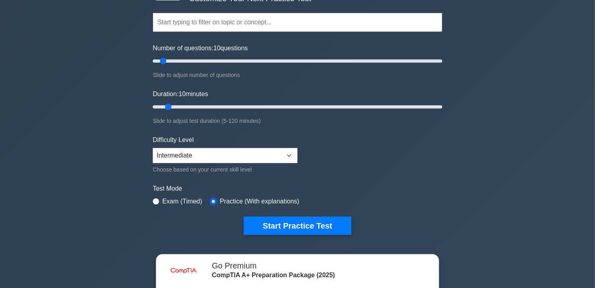
scroll to position [0, 0]
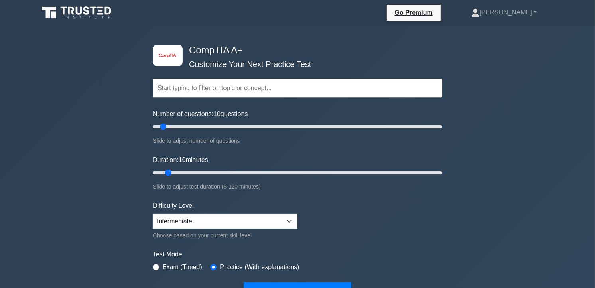
click at [218, 88] on input "text" at bounding box center [297, 88] width 289 height 19
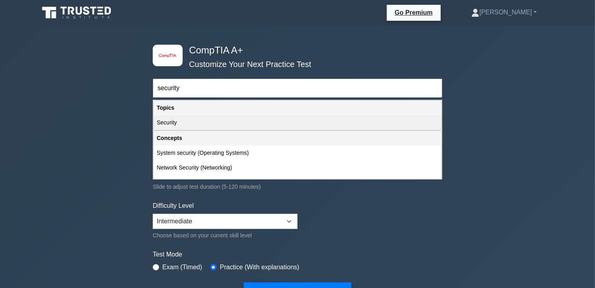
click at [185, 118] on div "Security" at bounding box center [297, 122] width 288 height 15
type input "Security"
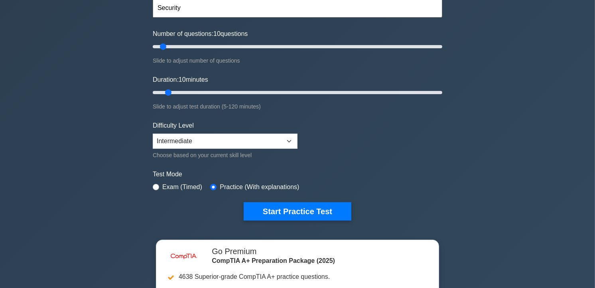
scroll to position [88, 0]
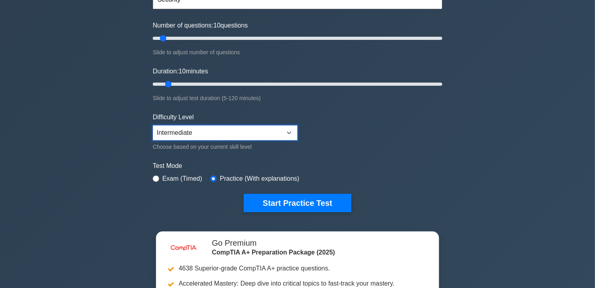
click at [292, 134] on select "Beginner Intermediate Expert" at bounding box center [225, 132] width 145 height 15
click at [246, 140] on div "Difficulty Level Beginner Intermediate Expert Choose based on your current skil…" at bounding box center [225, 131] width 145 height 39
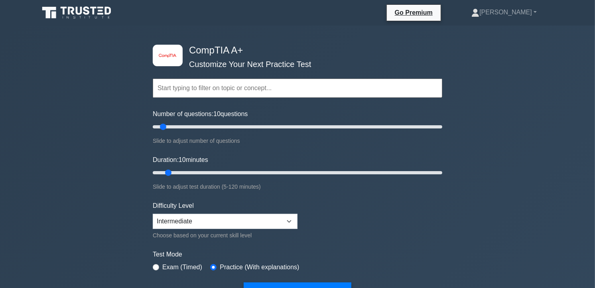
click at [205, 92] on input "text" at bounding box center [297, 88] width 289 height 19
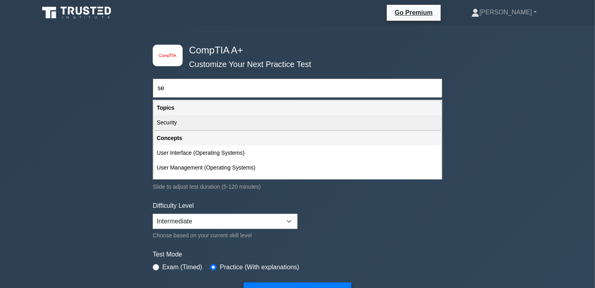
click at [199, 122] on div "Security" at bounding box center [297, 122] width 288 height 15
type input "Security"
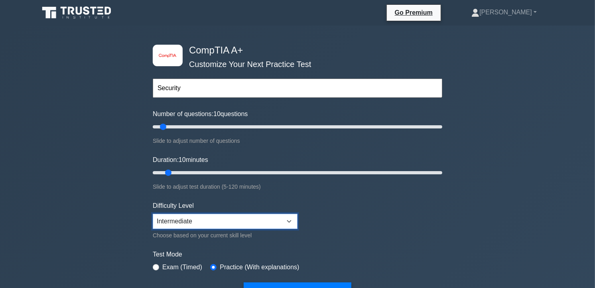
click at [288, 218] on select "Beginner Intermediate Expert" at bounding box center [225, 221] width 145 height 15
drag, startPoint x: 189, startPoint y: 79, endPoint x: 188, endPoint y: 85, distance: 6.5
click at [189, 80] on input "text" at bounding box center [297, 88] width 289 height 19
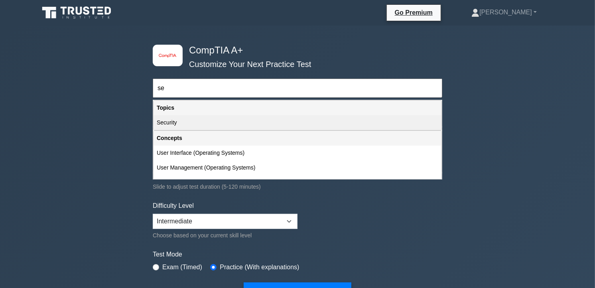
click at [188, 120] on div "Security" at bounding box center [297, 122] width 288 height 15
type input "Security"
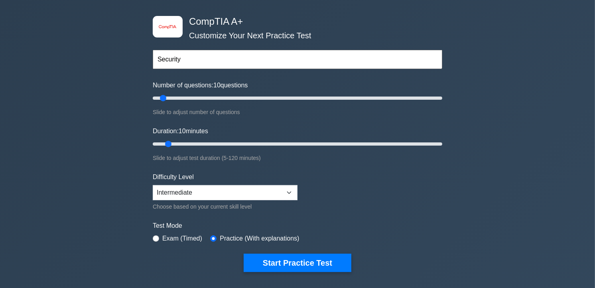
scroll to position [44, 0]
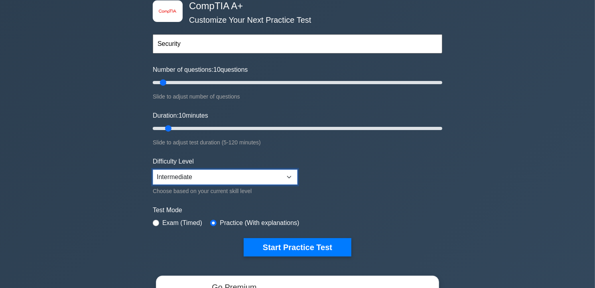
click at [288, 175] on select "Beginner Intermediate Expert" at bounding box center [225, 176] width 145 height 15
select select "beginner"
click at [153, 169] on select "Beginner Intermediate Expert" at bounding box center [225, 176] width 145 height 15
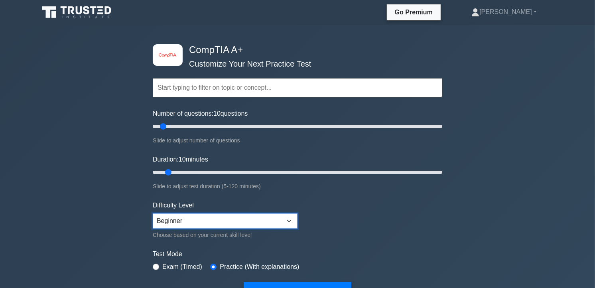
scroll to position [0, 0]
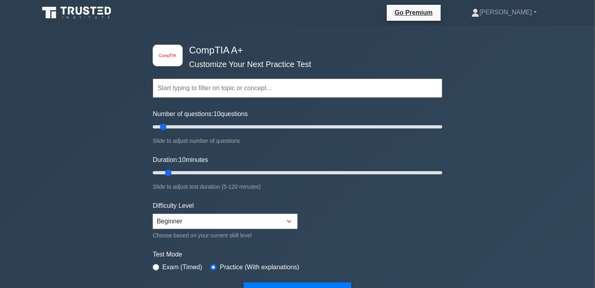
click at [221, 86] on input "text" at bounding box center [297, 88] width 289 height 19
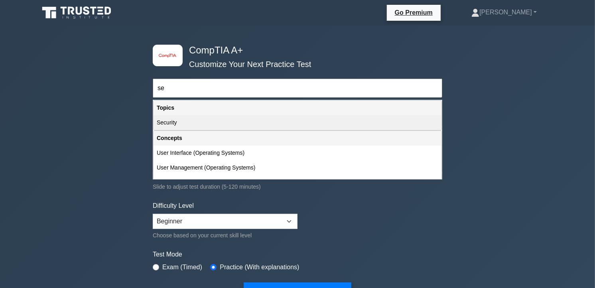
click at [212, 122] on div "Security" at bounding box center [297, 122] width 288 height 15
type input "Security"
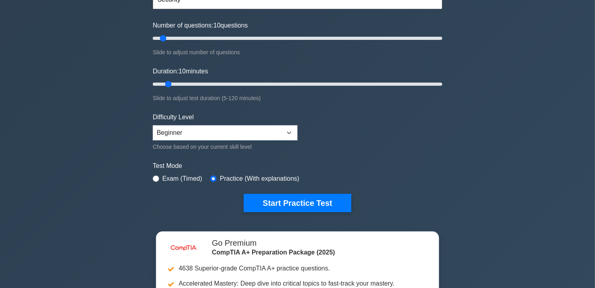
scroll to position [133, 0]
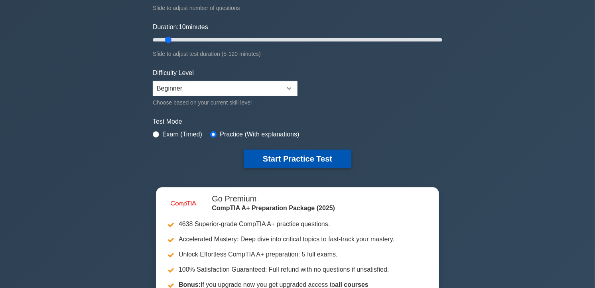
click at [311, 151] on button "Start Practice Test" at bounding box center [298, 158] width 108 height 18
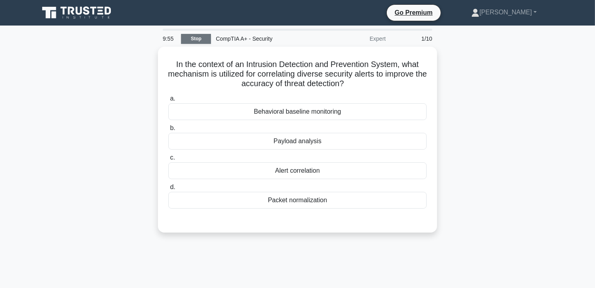
click at [194, 40] on link "Stop" at bounding box center [196, 39] width 30 height 10
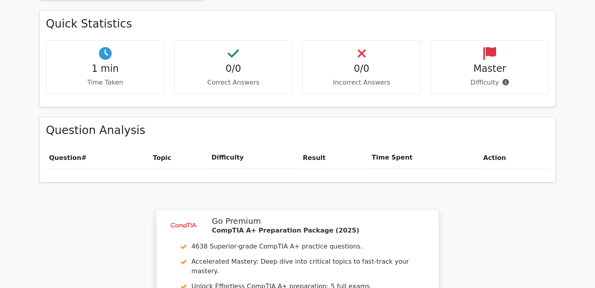
scroll to position [660, 0]
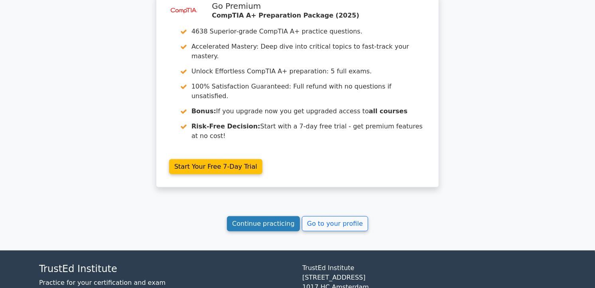
click at [276, 216] on link "Continue practicing" at bounding box center [263, 223] width 73 height 15
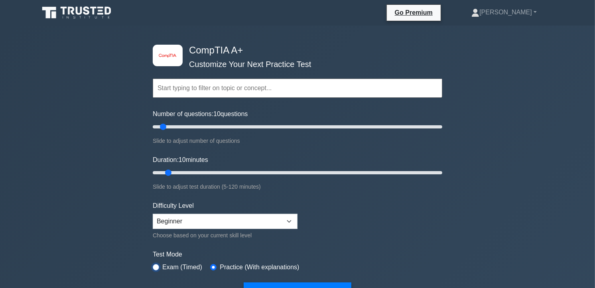
click at [157, 265] on input "radio" at bounding box center [156, 267] width 6 height 6
radio input "true"
click at [185, 88] on input "text" at bounding box center [297, 88] width 289 height 19
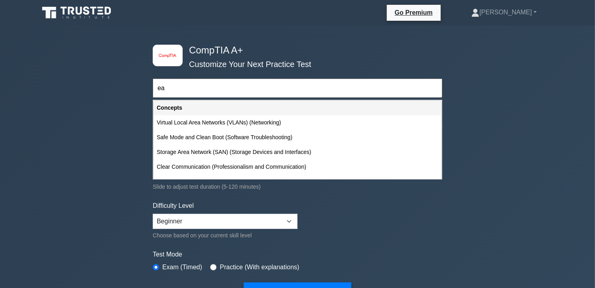
type input "e"
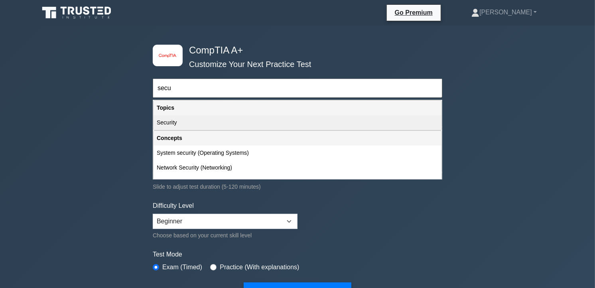
click at [168, 122] on div "Security" at bounding box center [297, 122] width 288 height 15
type input "Security"
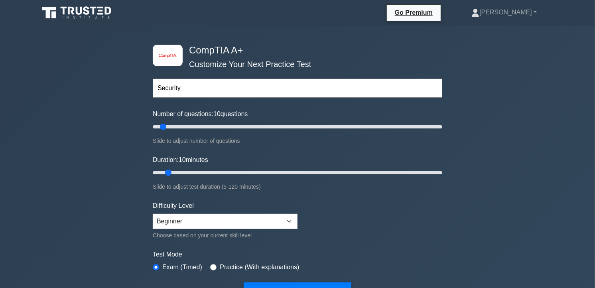
scroll to position [44, 0]
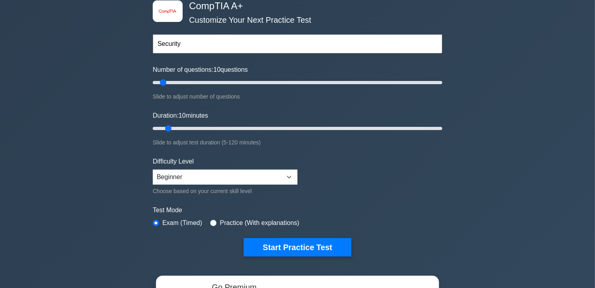
click at [209, 45] on input "Security" at bounding box center [297, 43] width 289 height 19
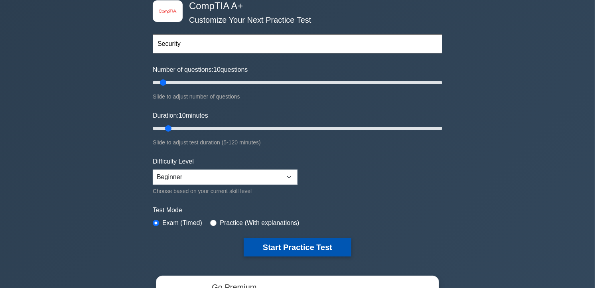
click at [322, 244] on button "Start Practice Test" at bounding box center [298, 247] width 108 height 18
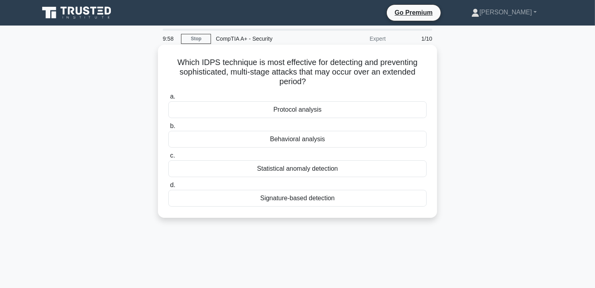
drag, startPoint x: 175, startPoint y: 58, endPoint x: 328, endPoint y: 198, distance: 207.9
click at [328, 198] on div "Which IDPS technique is most effective for detecting and preventing sophisticat…" at bounding box center [297, 131] width 273 height 167
copy div "Which IDPS technique is most effective for detecting and preventing sophisticat…"
click at [204, 126] on label "b. Behavioral analysis" at bounding box center [297, 134] width 258 height 26
click at [168, 126] on input "b. Behavioral analysis" at bounding box center [168, 126] width 0 height 5
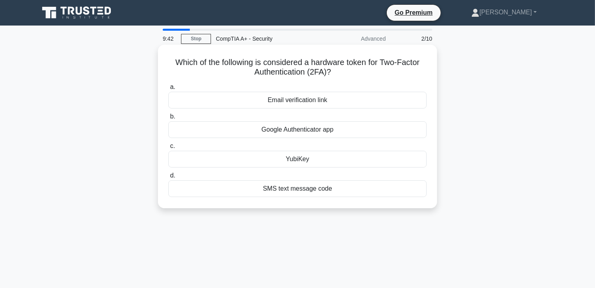
drag, startPoint x: 173, startPoint y: 61, endPoint x: 350, endPoint y: 187, distance: 217.0
click at [350, 187] on div "Which of the following is considered a hardware token for Two-Factor Authentica…" at bounding box center [297, 126] width 273 height 157
copy div "Which of the following is considered a hardware token for Two-Factor Authentica…"
click at [207, 153] on div "YubiKey" at bounding box center [297, 159] width 258 height 17
click at [168, 149] on input "c. YubiKey" at bounding box center [168, 145] width 0 height 5
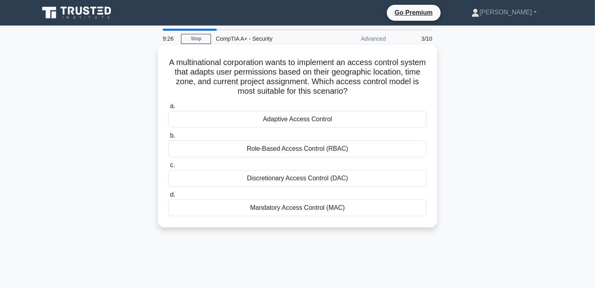
drag, startPoint x: 176, startPoint y: 60, endPoint x: 344, endPoint y: 207, distance: 224.0
click at [344, 207] on div "A multinational corporation wants to implement an access control system that ad…" at bounding box center [297, 136] width 273 height 176
copy div "A multinational corporation wants to implement an access control system that ad…"
click at [211, 114] on div "Adaptive Access Control" at bounding box center [297, 119] width 258 height 17
click at [168, 109] on input "a. Adaptive Access Control" at bounding box center [168, 106] width 0 height 5
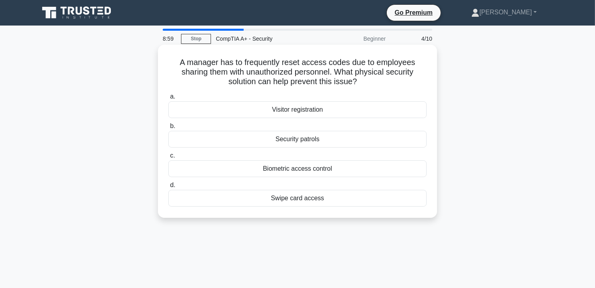
drag, startPoint x: 185, startPoint y: 58, endPoint x: 342, endPoint y: 207, distance: 216.8
click at [342, 207] on div "A manager has to frequently reset access codes due to employees sharing them wi…" at bounding box center [297, 131] width 273 height 167
copy div "manager has to frequently reset access codes due to employees sharing them with…"
click at [216, 165] on div "Biometric access control" at bounding box center [297, 168] width 258 height 17
click at [168, 158] on input "c. Biometric access control" at bounding box center [168, 155] width 0 height 5
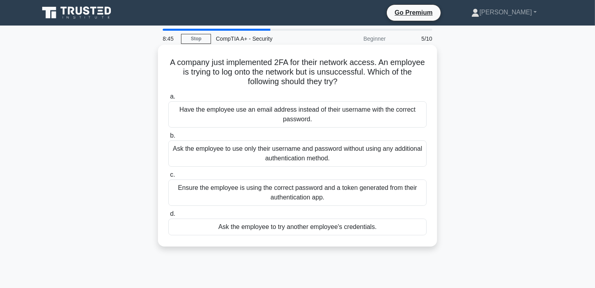
drag, startPoint x: 185, startPoint y: 61, endPoint x: 388, endPoint y: 232, distance: 265.6
click at [388, 232] on div "A company just implemented 2FA for their network access. An employee is trying …" at bounding box center [297, 145] width 273 height 195
copy div "A company just implemented 2FA for their network access. An employee is trying …"
click at [214, 186] on div "Ensure the employee is using the correct password and a token generated from th…" at bounding box center [297, 192] width 258 height 26
click at [168, 177] on input "c. Ensure the employee is using the correct password and a token generated from…" at bounding box center [168, 174] width 0 height 5
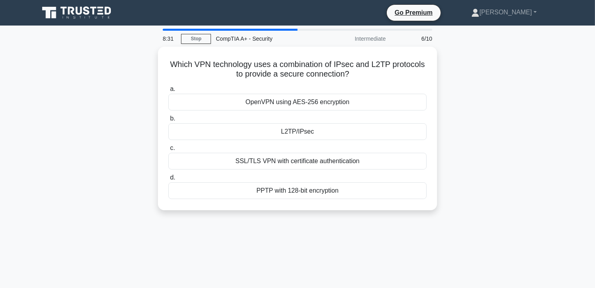
drag, startPoint x: 167, startPoint y: 59, endPoint x: 416, endPoint y: 224, distance: 299.0
click at [416, 224] on div "8:31 Stop CompTIA A+ - Security Intermediate 6/10 Which VPN technology uses a c…" at bounding box center [297, 228] width 526 height 399
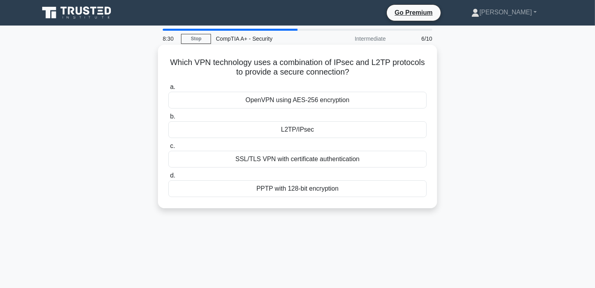
copy div "Which VPN technology uses a combination of IPsec and L2TP protocols to provide …"
click at [213, 125] on div "L2TP/IPsec" at bounding box center [297, 129] width 258 height 17
click at [168, 119] on input "b. L2TP/IPsec" at bounding box center [168, 116] width 0 height 5
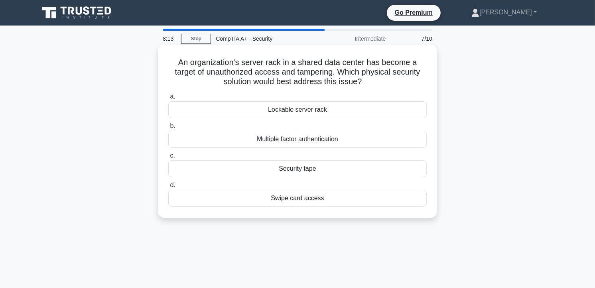
drag, startPoint x: 175, startPoint y: 58, endPoint x: 327, endPoint y: 204, distance: 210.8
click at [327, 204] on div "An organization's server rack in a shared data center has become a target of un…" at bounding box center [297, 131] width 273 height 167
copy div "An organization's server rack in a shared data center has become a target of un…"
click at [198, 108] on div "Lockable server rack" at bounding box center [297, 109] width 258 height 17
click at [168, 99] on input "a. Lockable server rack" at bounding box center [168, 96] width 0 height 5
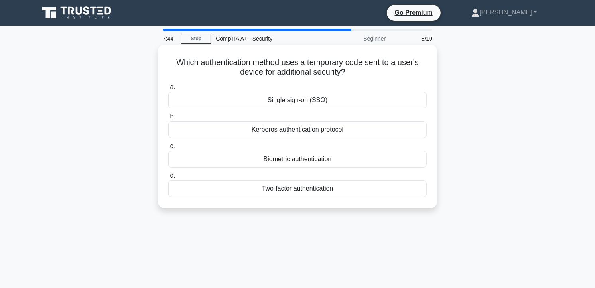
drag, startPoint x: 170, startPoint y: 58, endPoint x: 337, endPoint y: 192, distance: 213.5
click at [337, 192] on div "Which authentication method uses a temporary code sent to a user's device for a…" at bounding box center [297, 126] width 273 height 157
copy div "Which authentication method uses a temporary code sent to a user's device for a…"
click at [220, 187] on div "Two-factor authentication" at bounding box center [297, 188] width 258 height 17
click at [168, 178] on input "d. Two-factor authentication" at bounding box center [168, 175] width 0 height 5
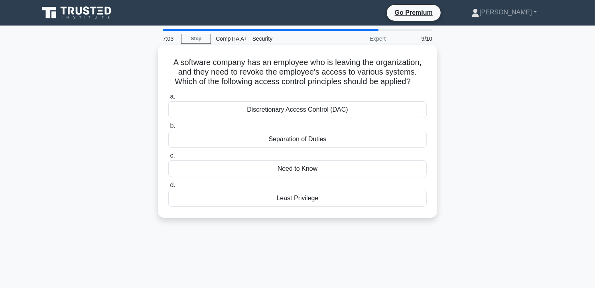
drag, startPoint x: 171, startPoint y: 57, endPoint x: 359, endPoint y: 193, distance: 231.7
click at [359, 193] on div "A software company has an employee who is leaving the organization, and they ne…" at bounding box center [297, 131] width 273 height 167
copy div "A software company has an employee who is leaving the organization, and they ne…"
click at [216, 196] on div "Least Privilege" at bounding box center [297, 198] width 258 height 17
click at [168, 188] on input "d. Least Privilege" at bounding box center [168, 185] width 0 height 5
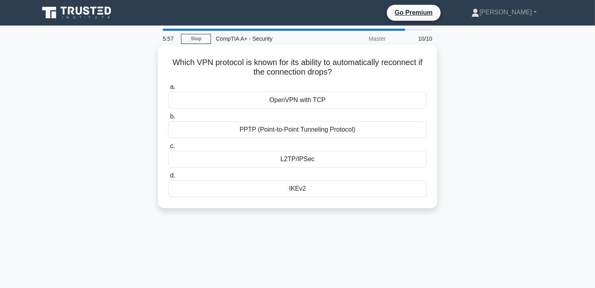
click at [246, 105] on div "OpenVPN with TCP" at bounding box center [297, 100] width 258 height 17
click at [168, 90] on input "a. OpenVPN with TCP" at bounding box center [168, 86] width 0 height 5
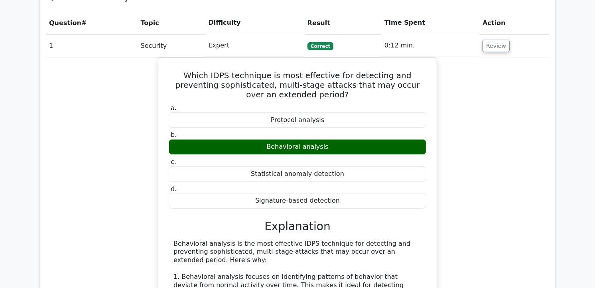
scroll to position [531, 0]
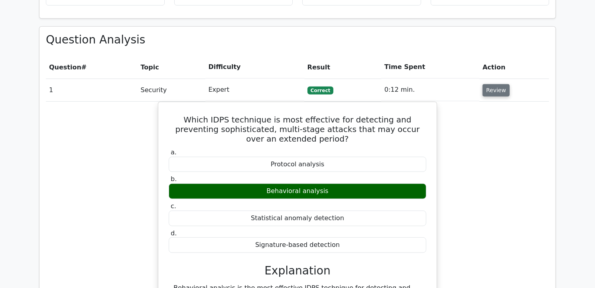
click at [488, 84] on button "Review" at bounding box center [495, 90] width 27 height 12
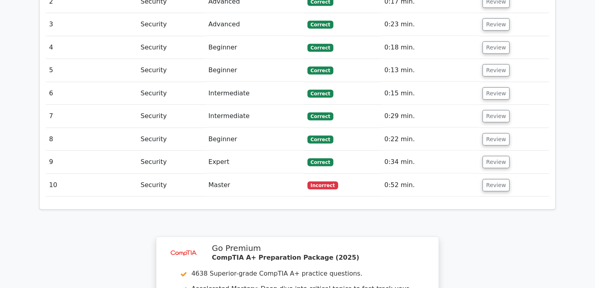
scroll to position [664, 0]
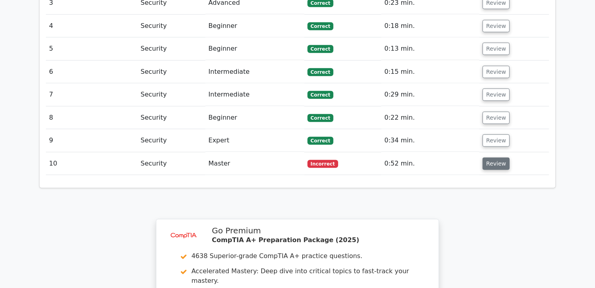
click at [483, 157] on button "Review" at bounding box center [495, 163] width 27 height 12
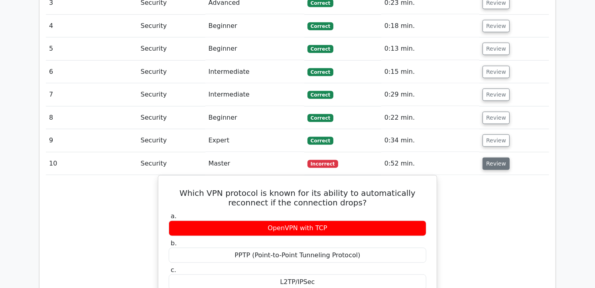
click at [495, 157] on button "Review" at bounding box center [495, 163] width 27 height 12
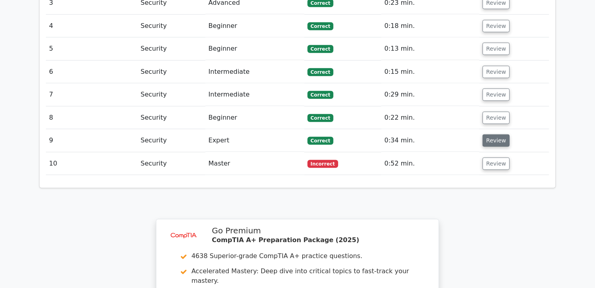
click at [497, 134] on button "Review" at bounding box center [495, 140] width 27 height 12
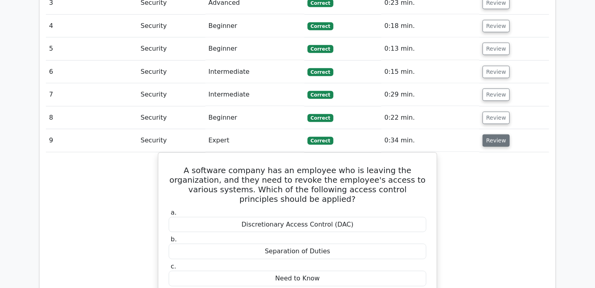
click at [497, 134] on button "Review" at bounding box center [495, 140] width 27 height 12
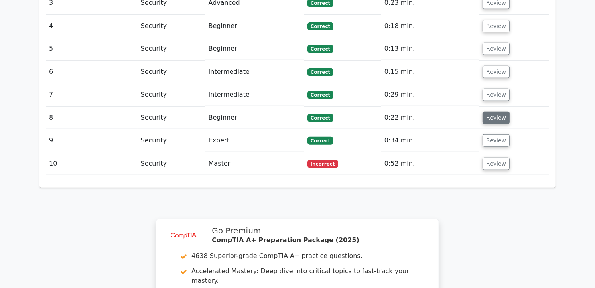
click at [492, 112] on button "Review" at bounding box center [495, 118] width 27 height 12
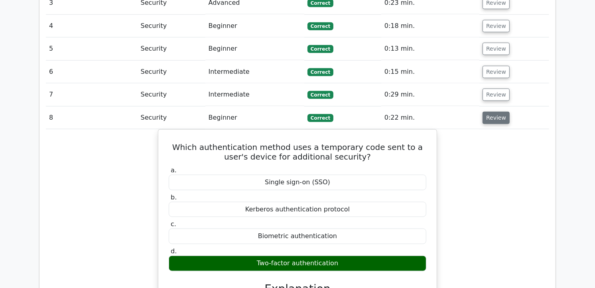
click at [489, 112] on button "Review" at bounding box center [495, 118] width 27 height 12
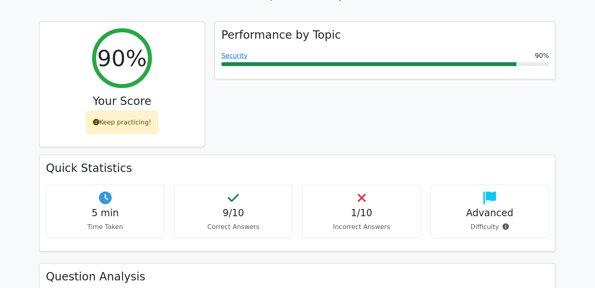
scroll to position [399, 0]
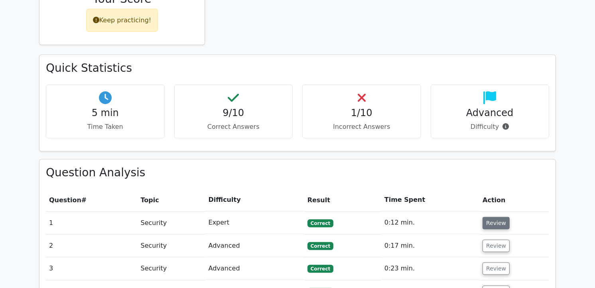
click at [500, 217] on button "Review" at bounding box center [495, 223] width 27 height 12
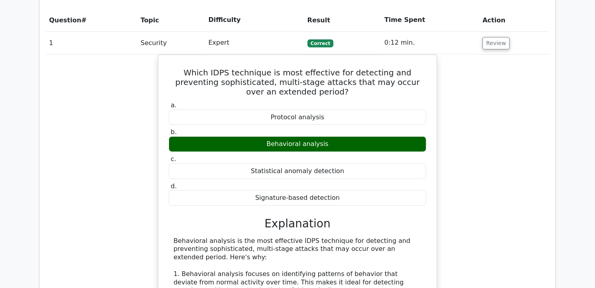
scroll to position [531, 0]
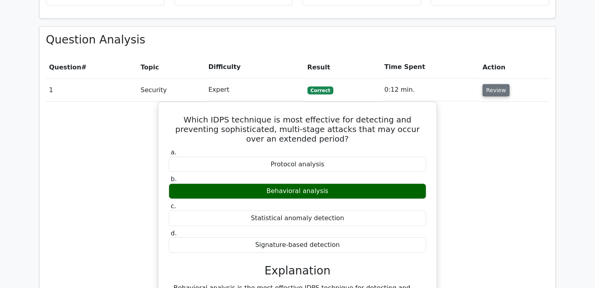
click at [485, 84] on button "Review" at bounding box center [495, 90] width 27 height 12
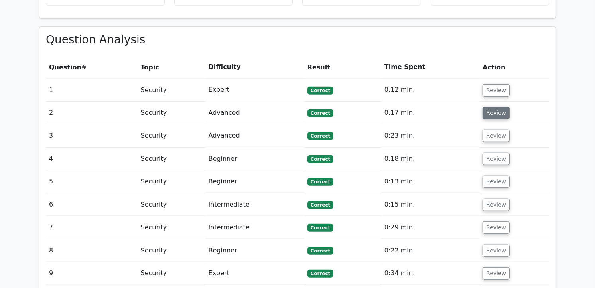
click at [483, 107] on button "Review" at bounding box center [495, 113] width 27 height 12
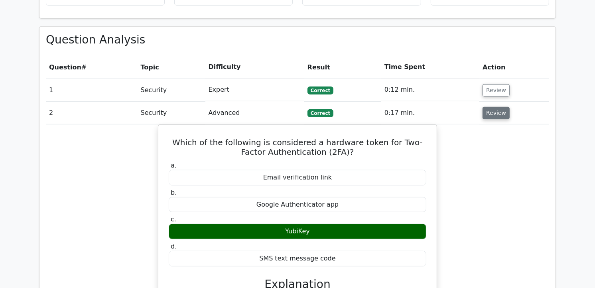
click at [484, 107] on button "Review" at bounding box center [495, 113] width 27 height 12
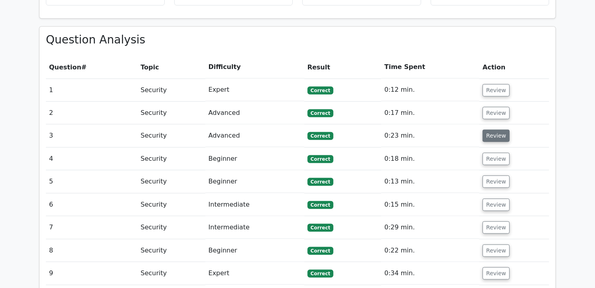
click at [489, 130] on button "Review" at bounding box center [495, 136] width 27 height 12
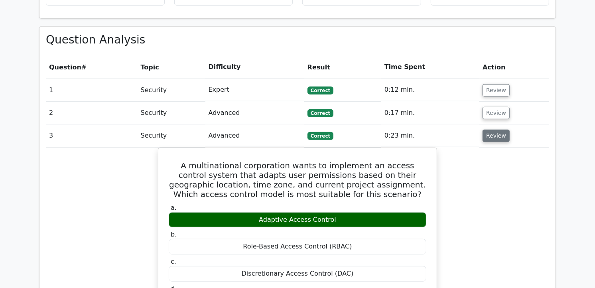
click at [488, 130] on button "Review" at bounding box center [495, 136] width 27 height 12
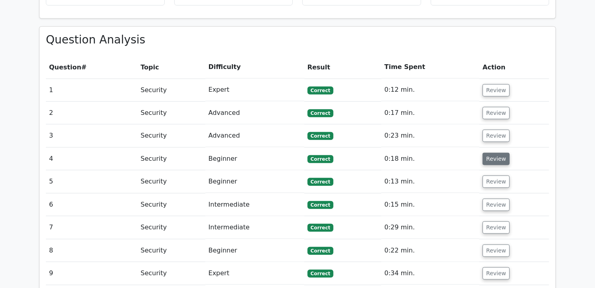
click at [487, 153] on button "Review" at bounding box center [495, 159] width 27 height 12
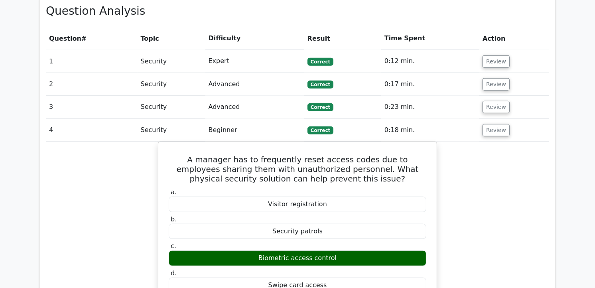
scroll to position [576, 0]
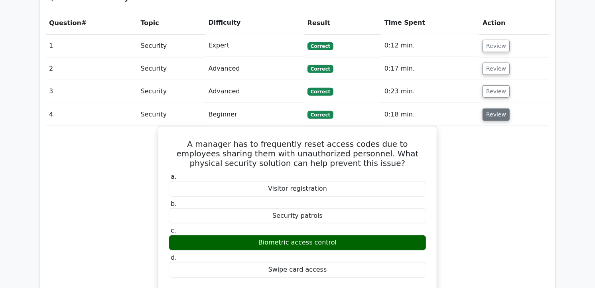
click at [493, 108] on button "Review" at bounding box center [495, 114] width 27 height 12
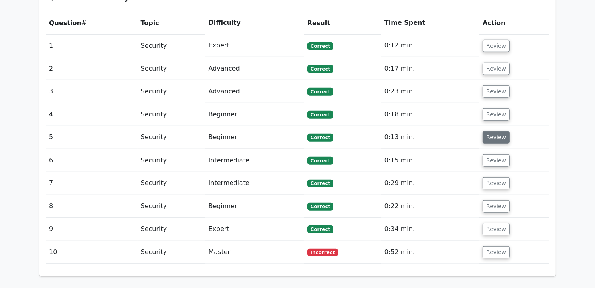
click at [488, 131] on button "Review" at bounding box center [495, 137] width 27 height 12
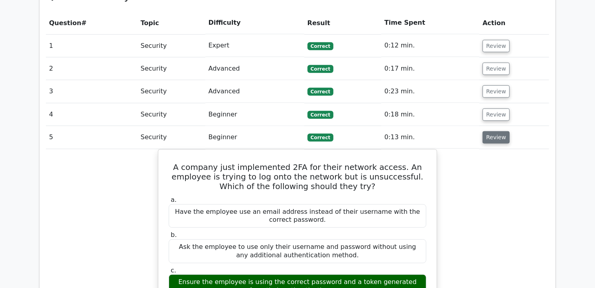
click at [487, 131] on button "Review" at bounding box center [495, 137] width 27 height 12
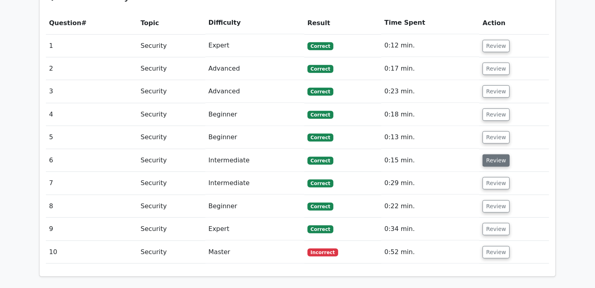
click at [488, 154] on button "Review" at bounding box center [495, 160] width 27 height 12
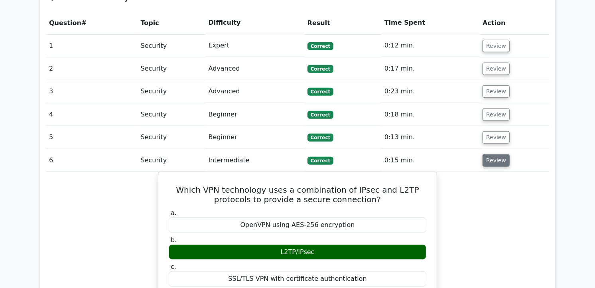
click at [488, 154] on button "Review" at bounding box center [495, 160] width 27 height 12
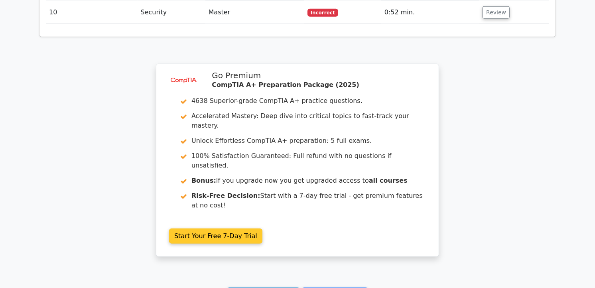
scroll to position [889, 0]
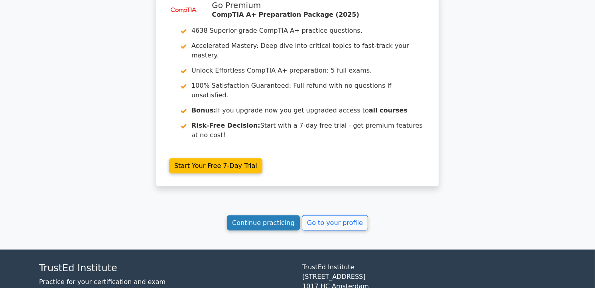
click at [274, 215] on link "Continue practicing" at bounding box center [263, 222] width 73 height 15
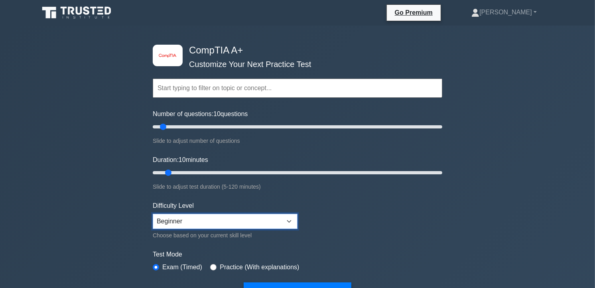
click at [288, 220] on select "Beginner Intermediate Expert" at bounding box center [225, 221] width 145 height 15
select select "intermediate"
click at [153, 214] on select "Beginner Intermediate Expert" at bounding box center [225, 221] width 145 height 15
click at [182, 88] on input "text" at bounding box center [297, 88] width 289 height 19
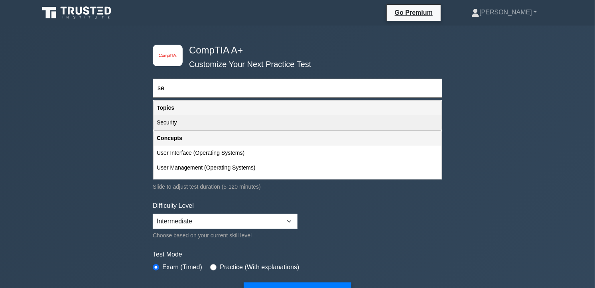
click at [181, 120] on div "Security" at bounding box center [297, 122] width 288 height 15
type input "Security"
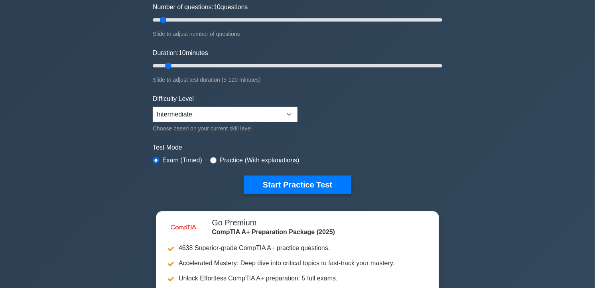
scroll to position [177, 0]
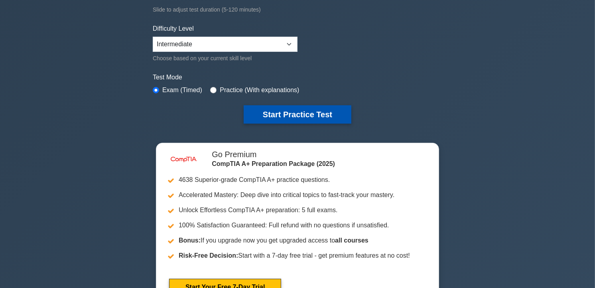
click at [276, 112] on button "Start Practice Test" at bounding box center [298, 114] width 108 height 18
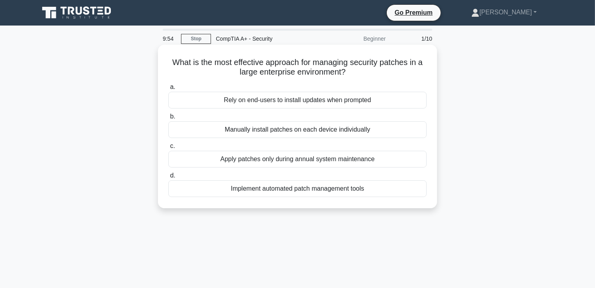
drag, startPoint x: 195, startPoint y: 61, endPoint x: 372, endPoint y: 189, distance: 218.3
click at [372, 189] on div "What is the most effective approach for managing security patches in a large en…" at bounding box center [297, 126] width 273 height 157
click at [195, 185] on div "Implement automated patch management tools" at bounding box center [297, 188] width 258 height 17
click at [168, 178] on input "d. Implement automated patch management tools" at bounding box center [168, 175] width 0 height 5
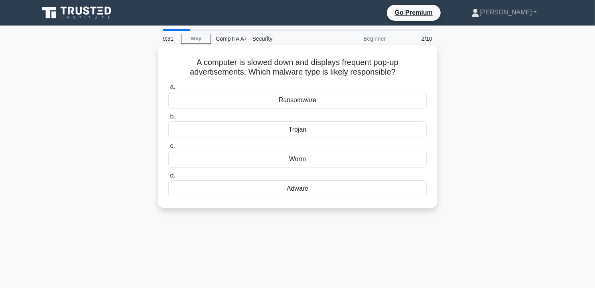
drag, startPoint x: 201, startPoint y: 60, endPoint x: 376, endPoint y: 198, distance: 223.3
click at [376, 198] on div "A computer is slowed down and displays frequent pop-up advertisements. Which ma…" at bounding box center [297, 126] width 273 height 157
copy div "A computer is slowed down and displays frequent pop-up advertisements. Which ma…"
click at [226, 189] on div "Adware" at bounding box center [297, 188] width 258 height 17
click at [168, 178] on input "d. Adware" at bounding box center [168, 175] width 0 height 5
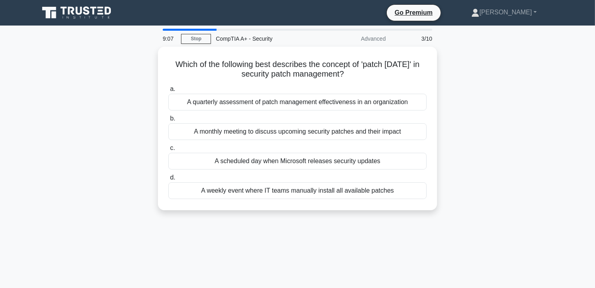
drag, startPoint x: 170, startPoint y: 58, endPoint x: 364, endPoint y: 227, distance: 257.3
click at [364, 227] on div "9:07 Stop CompTIA A+ - Security Advanced 3/10 Which of the following best descr…" at bounding box center [297, 228] width 526 height 399
drag, startPoint x: 364, startPoint y: 227, endPoint x: 419, endPoint y: 224, distance: 55.5
click at [420, 224] on div "9:06 Stop CompTIA A+ - Security Advanced 3/10 Which of the following best descr…" at bounding box center [297, 228] width 526 height 399
drag, startPoint x: 264, startPoint y: 68, endPoint x: 381, endPoint y: 269, distance: 232.7
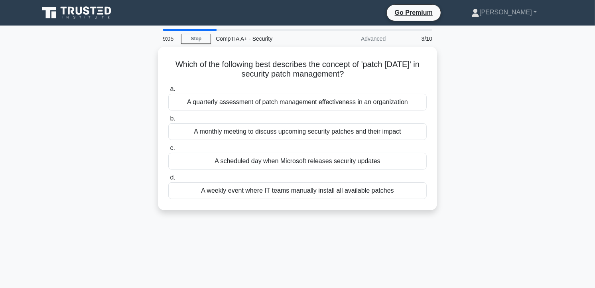
click at [381, 269] on div "9:05 Stop CompTIA A+ - Security Advanced 3/10 Which of the following best descr…" at bounding box center [297, 228] width 526 height 399
drag, startPoint x: 381, startPoint y: 269, endPoint x: 449, endPoint y: 207, distance: 92.0
click at [449, 207] on div "Which of the following best describes the concept of 'patch [DATE]' in security…" at bounding box center [297, 133] width 526 height 173
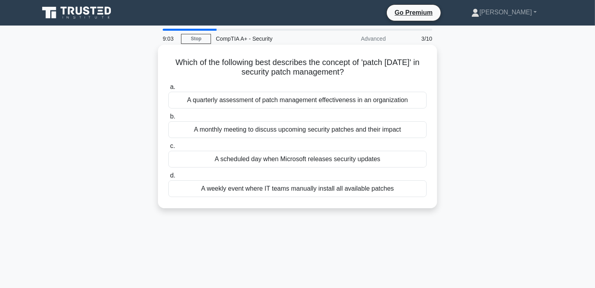
drag, startPoint x: 162, startPoint y: 63, endPoint x: 427, endPoint y: 208, distance: 302.1
click at [427, 208] on div "Which of the following best describes the concept of 'patch [DATE]' in security…" at bounding box center [297, 126] width 279 height 163
copy div "Which of the following best describes the concept of 'patch [DATE]' in security…"
click at [201, 157] on div "A scheduled day when Microsoft releases security updates" at bounding box center [297, 159] width 258 height 17
click at [168, 149] on input "c. A scheduled day when Microsoft releases security updates" at bounding box center [168, 145] width 0 height 5
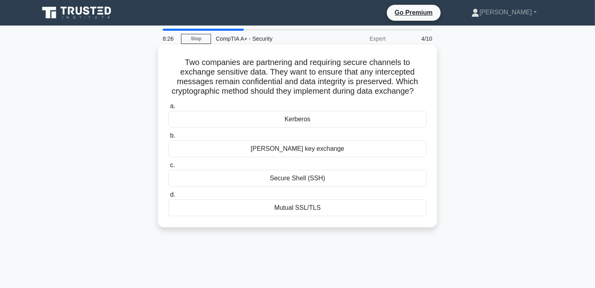
drag, startPoint x: 188, startPoint y: 58, endPoint x: 380, endPoint y: 232, distance: 258.7
click at [380, 224] on div "Two companies are partnering and requiring secure channels to exchange sensitiv…" at bounding box center [297, 136] width 273 height 176
copy div "Two companies are partnering and requiring secure channels to exchange sensitiv…"
click at [262, 216] on div "Mutual SSL/TLS" at bounding box center [297, 207] width 258 height 17
click at [168, 197] on input "d. Mutual SSL/TLS" at bounding box center [168, 194] width 0 height 5
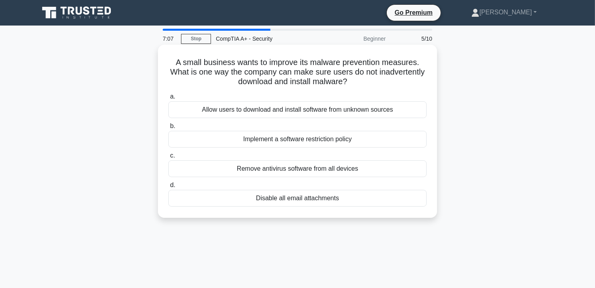
click at [293, 143] on div "Implement a software restriction policy" at bounding box center [297, 139] width 258 height 17
click at [168, 129] on input "b. Implement a software restriction policy" at bounding box center [168, 126] width 0 height 5
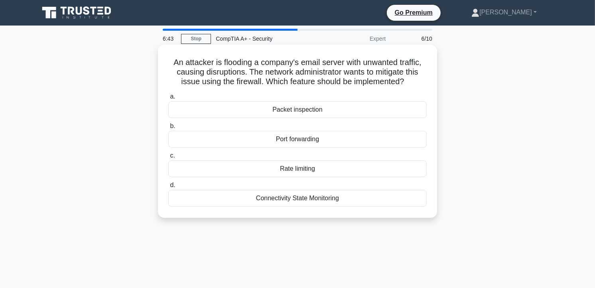
click at [298, 114] on div "Packet inspection" at bounding box center [297, 109] width 258 height 17
click at [168, 99] on input "a. Packet inspection" at bounding box center [168, 96] width 0 height 5
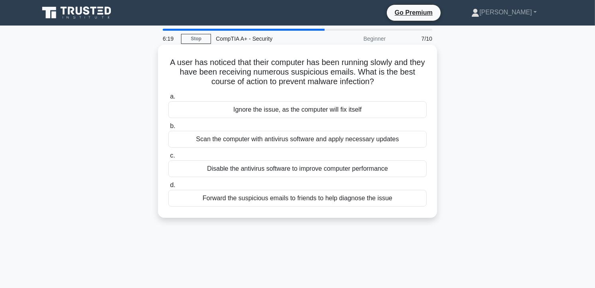
drag, startPoint x: 174, startPoint y: 62, endPoint x: 393, endPoint y: 210, distance: 264.9
click at [393, 210] on div "A user has noticed that their computer has been running slowly and they have be…" at bounding box center [297, 131] width 273 height 167
copy div "A user has noticed that their computer has been running slowly and they have be…"
click at [189, 140] on div "Scan the computer with antivirus software and apply necessary updates" at bounding box center [297, 139] width 258 height 17
click at [168, 129] on input "b. Scan the computer with antivirus software and apply necessary updates" at bounding box center [168, 126] width 0 height 5
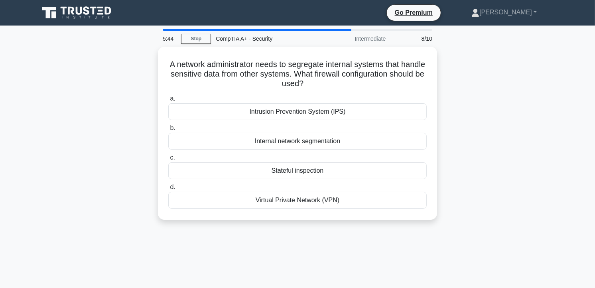
drag, startPoint x: 228, startPoint y: 63, endPoint x: 369, endPoint y: 225, distance: 214.9
click at [369, 225] on div "A network administrator needs to segregate internal systems that handle sensiti…" at bounding box center [297, 138] width 526 height 183
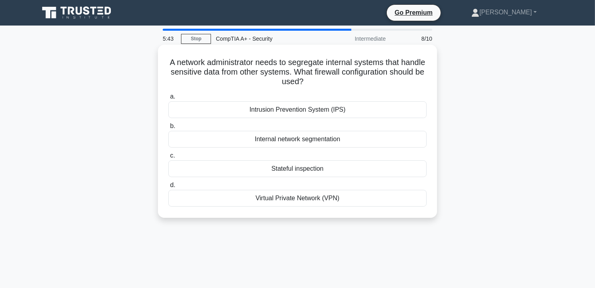
copy div "A network administrator needs to segregate internal systems that handle sensiti…"
click at [232, 140] on div "Internal network segmentation" at bounding box center [297, 139] width 258 height 17
click at [168, 129] on input "b. Internal network segmentation" at bounding box center [168, 126] width 0 height 5
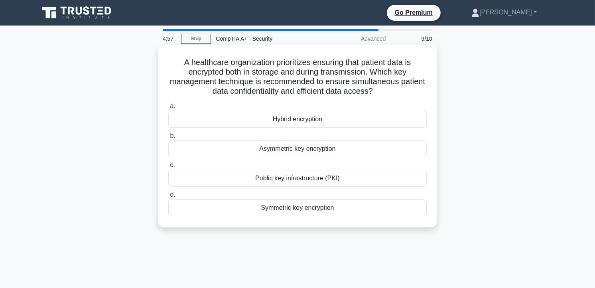
click at [221, 144] on div "Asymmetric key encryption" at bounding box center [297, 148] width 258 height 17
click at [168, 138] on input "b. Asymmetric key encryption" at bounding box center [168, 135] width 0 height 5
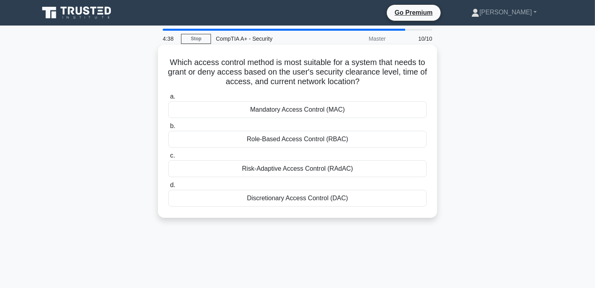
drag, startPoint x: 172, startPoint y: 60, endPoint x: 368, endPoint y: 208, distance: 245.3
click at [368, 208] on div "Which access control method is most suitable for a system that needs to grant o…" at bounding box center [297, 131] width 273 height 167
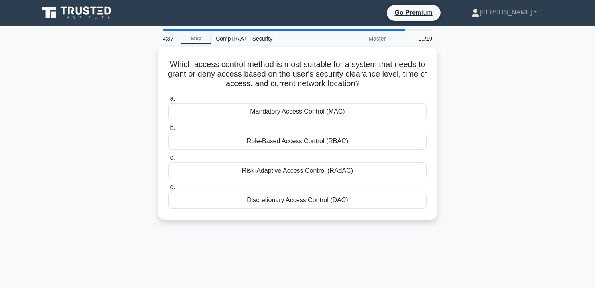
copy div "Which access control method is most suitable for a system that needs to grant o…"
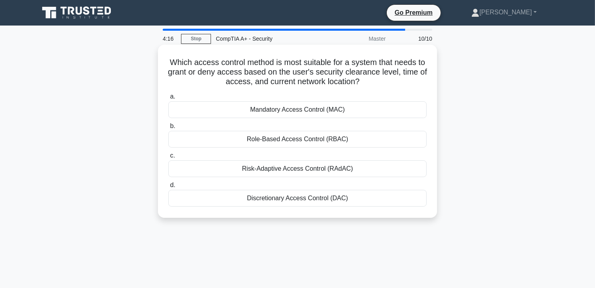
click at [234, 169] on div "Risk-Adaptive Access Control (RAdAC)" at bounding box center [297, 168] width 258 height 17
click at [168, 158] on input "c. Risk-Adaptive Access Control (RAdAC)" at bounding box center [168, 155] width 0 height 5
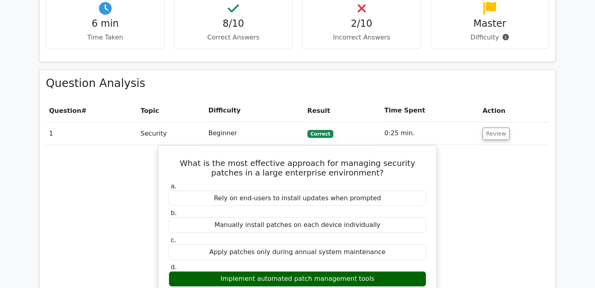
scroll to position [487, 0]
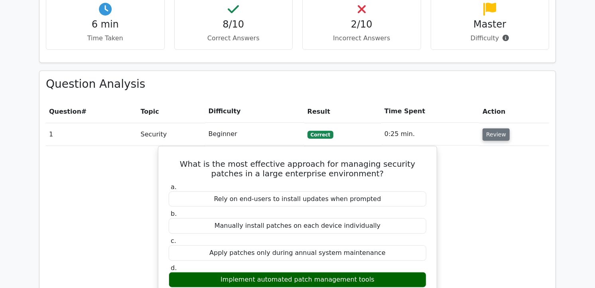
click at [493, 128] on button "Review" at bounding box center [495, 134] width 27 height 12
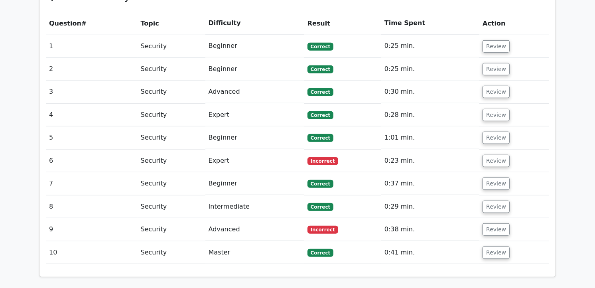
scroll to position [576, 0]
click at [494, 154] on button "Review" at bounding box center [495, 160] width 27 height 12
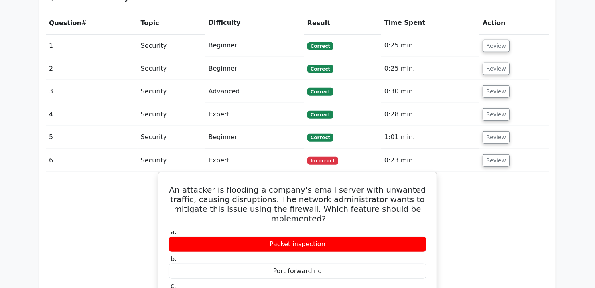
scroll to position [620, 0]
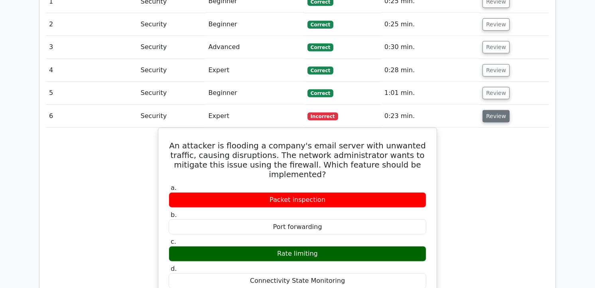
click at [489, 110] on button "Review" at bounding box center [495, 116] width 27 height 12
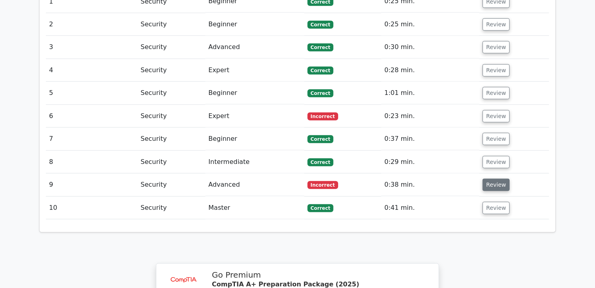
click at [485, 179] on button "Review" at bounding box center [495, 185] width 27 height 12
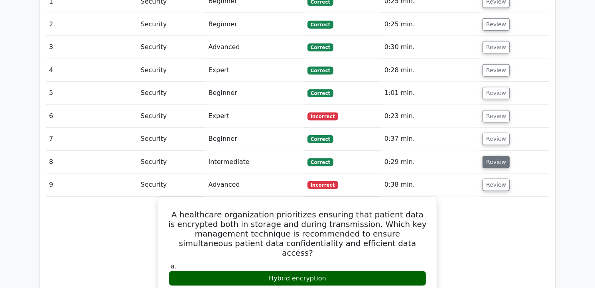
click at [488, 156] on button "Review" at bounding box center [495, 162] width 27 height 12
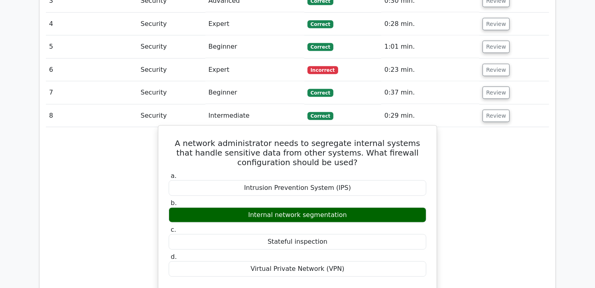
scroll to position [664, 0]
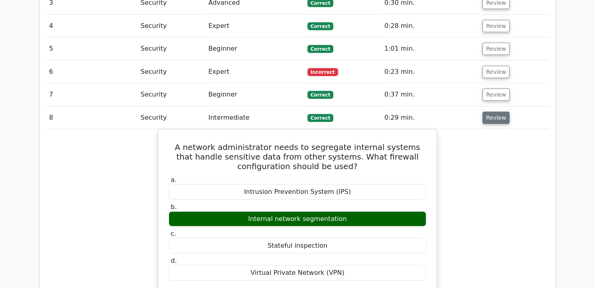
click at [485, 112] on button "Review" at bounding box center [495, 118] width 27 height 12
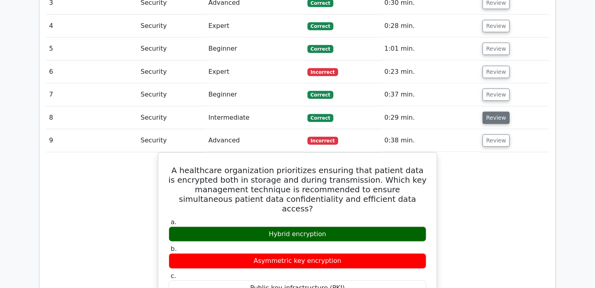
click at [485, 112] on button "Review" at bounding box center [495, 118] width 27 height 12
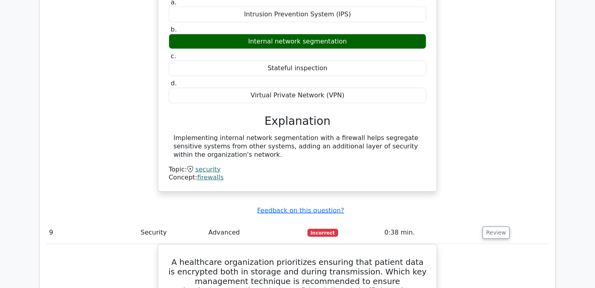
scroll to position [841, 0]
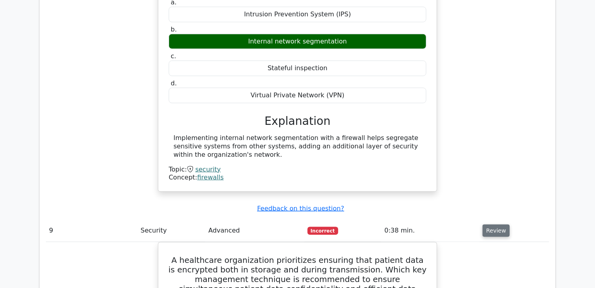
click at [495, 224] on button "Review" at bounding box center [495, 230] width 27 height 12
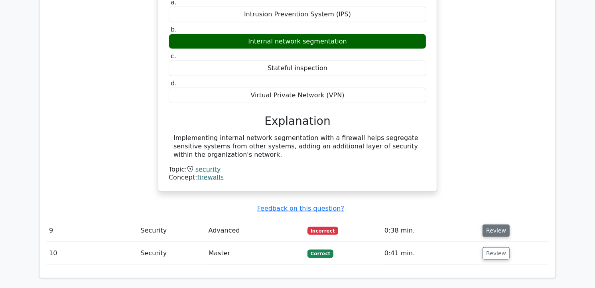
click at [491, 224] on button "Review" at bounding box center [495, 230] width 27 height 12
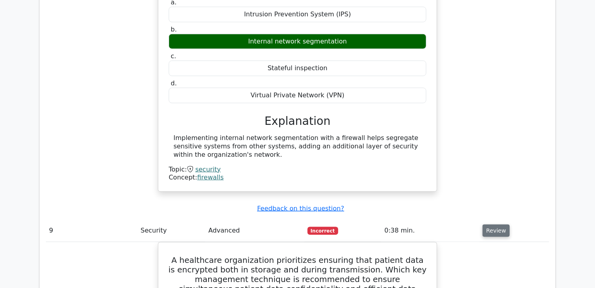
click at [491, 224] on button "Review" at bounding box center [495, 230] width 27 height 12
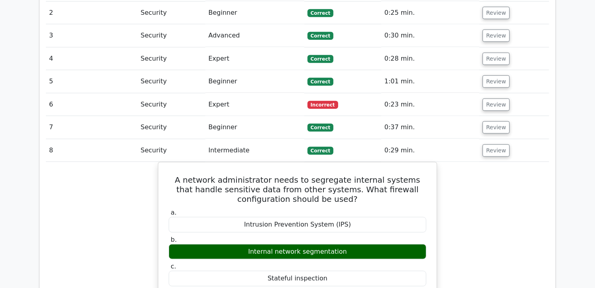
scroll to position [620, 0]
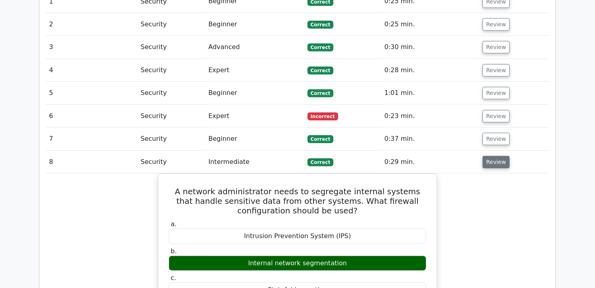
click at [489, 156] on button "Review" at bounding box center [495, 162] width 27 height 12
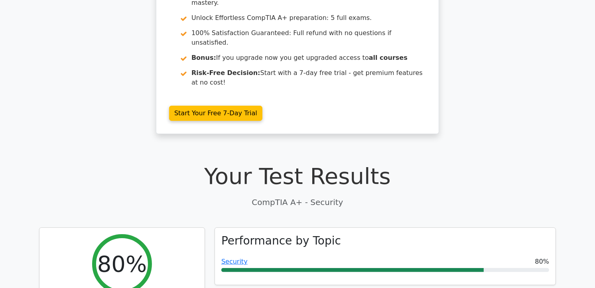
scroll to position [133, 0]
